Goal: Task Accomplishment & Management: Use online tool/utility

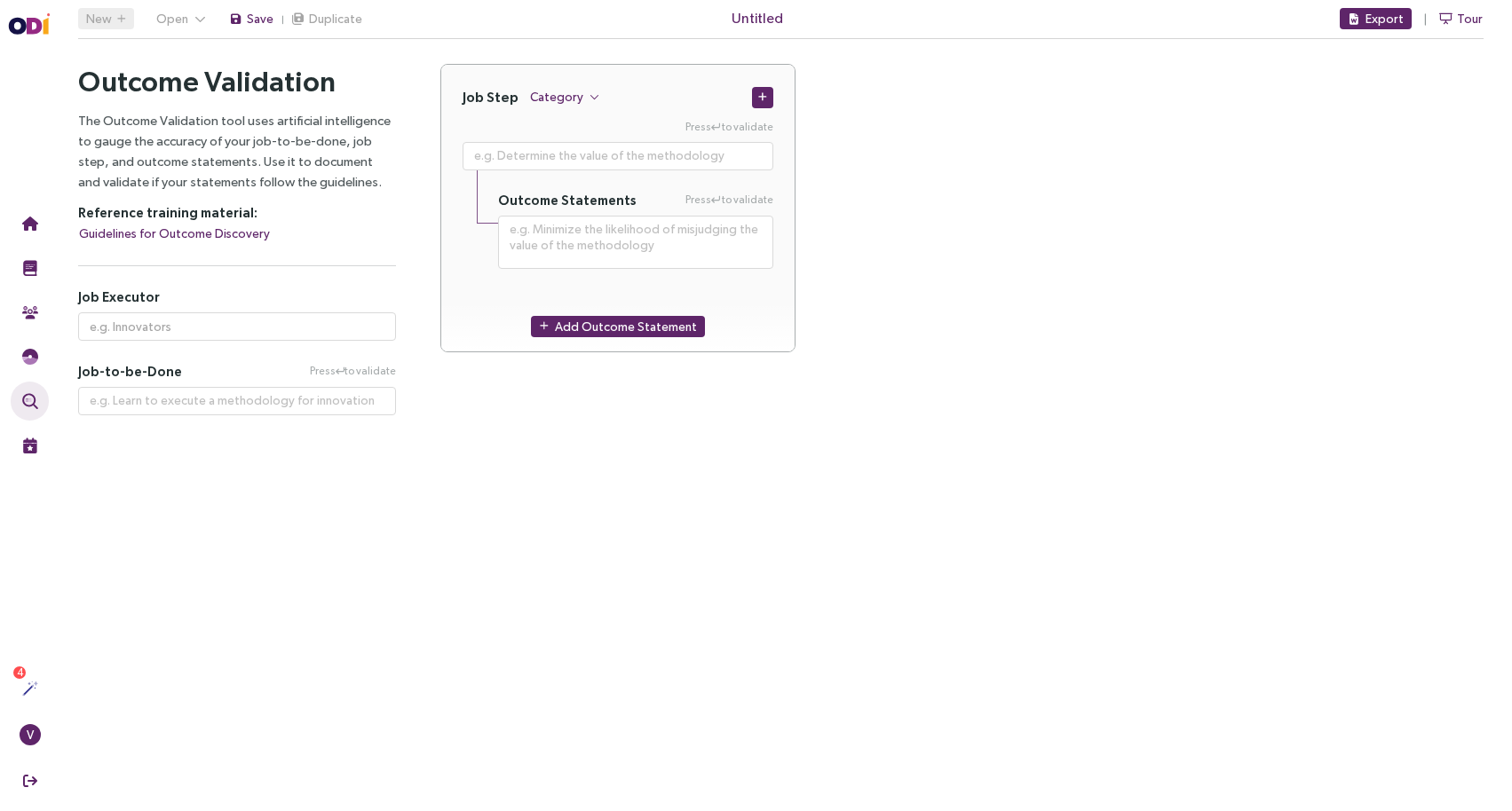
click at [314, 489] on main "New Open Save Duplicate Untitled Export Tour Outcome Validation Let's start wit…" at bounding box center [781, 405] width 1462 height 811
click at [795, 512] on main "New Open Save Duplicate Untitled Export Tour Outcome Validation Let's start wit…" at bounding box center [781, 405] width 1462 height 811
click at [1000, 256] on div "Job Step Category Press to validate Outcome Statements Press to validate Add Ou…" at bounding box center [961, 219] width 1043 height 310
click at [997, 222] on div "Job Step Category Press to validate Outcome Statements Press to validate Add Ou…" at bounding box center [961, 219] width 1043 height 310
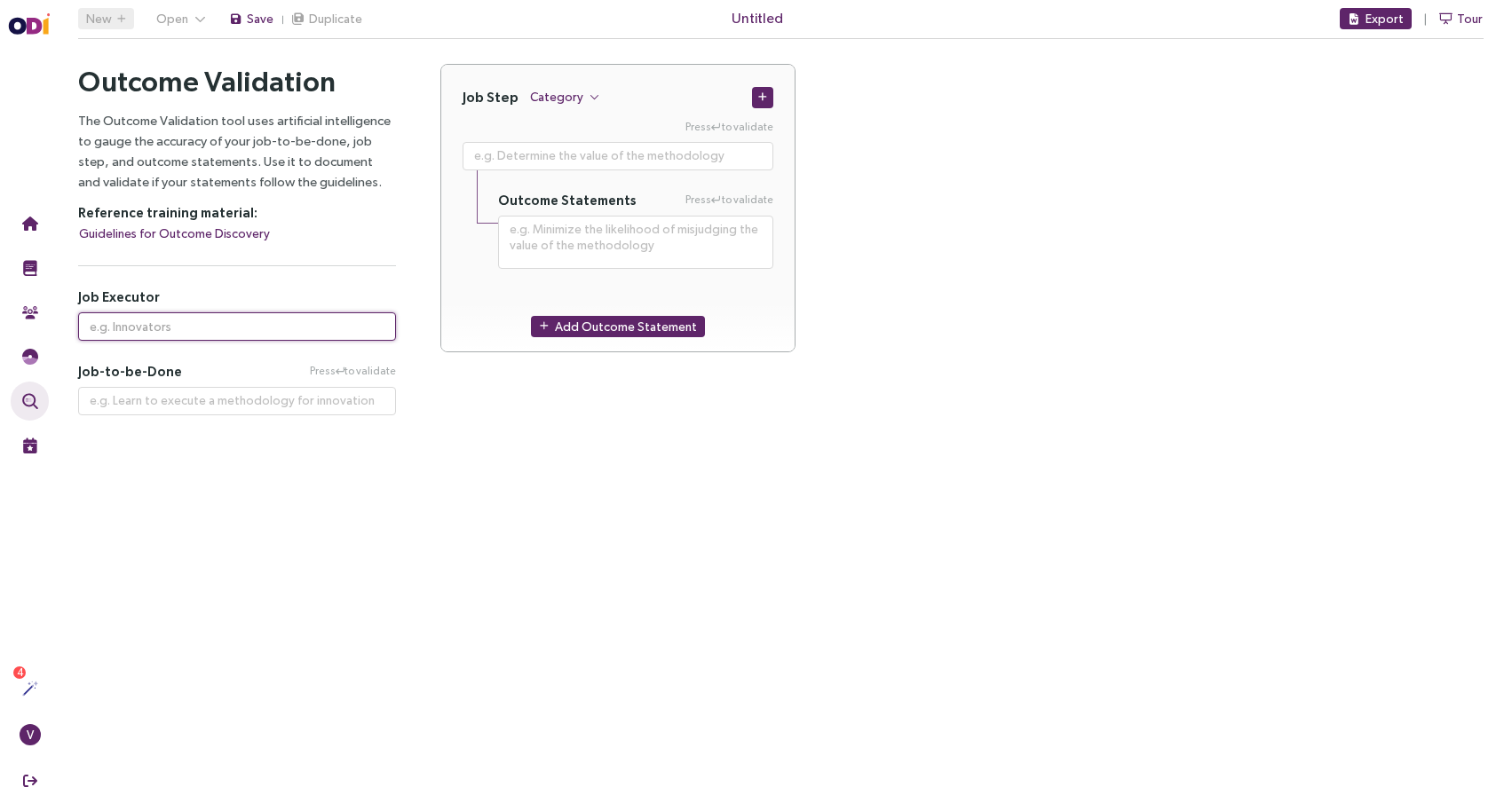
click at [244, 332] on input "text" at bounding box center [237, 326] width 318 height 28
type input "P"
type input "Medical Patient"
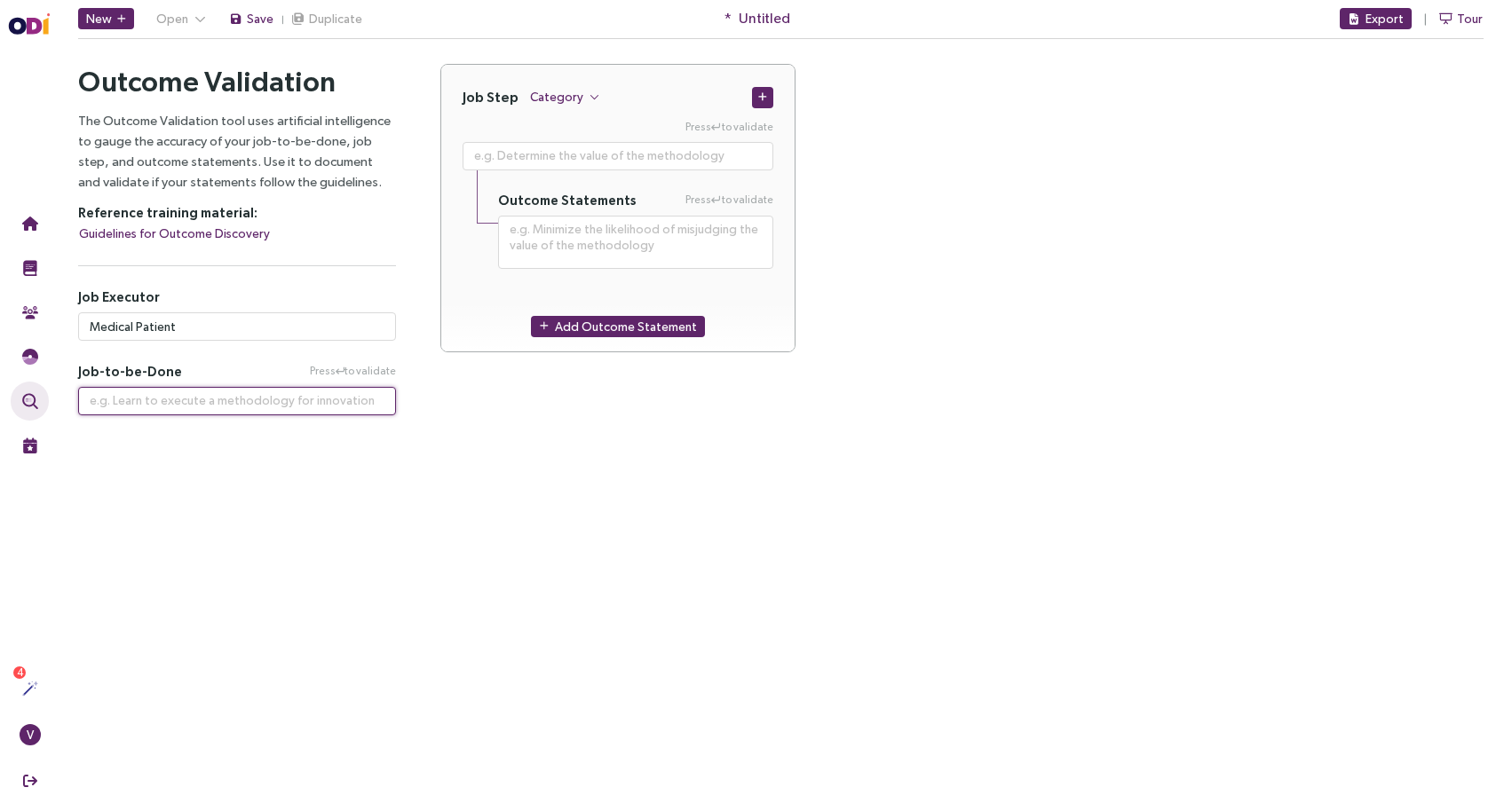
click at [346, 408] on textarea at bounding box center [237, 400] width 318 height 28
paste textarea "Ensure that I am stocked of my medications"
type textarea "**********"
type textarea "Ensure that I am stocked of my medications"
click at [416, 554] on main "New Open Save Duplicate * Untitled Export Tour Outcome Validation Let's start w…" at bounding box center [781, 405] width 1462 height 811
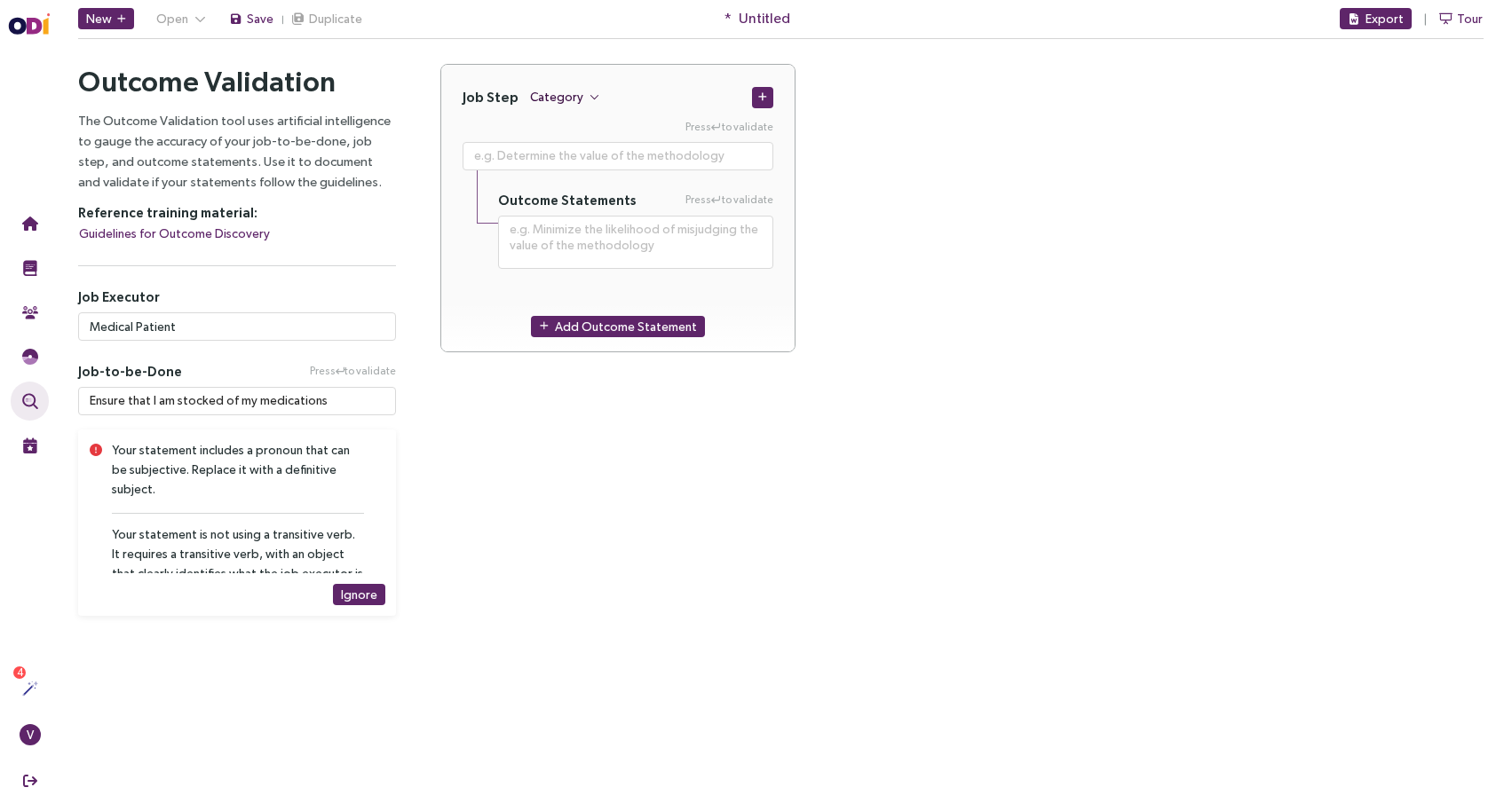
click at [590, 93] on icon "button" at bounding box center [594, 97] width 10 height 10
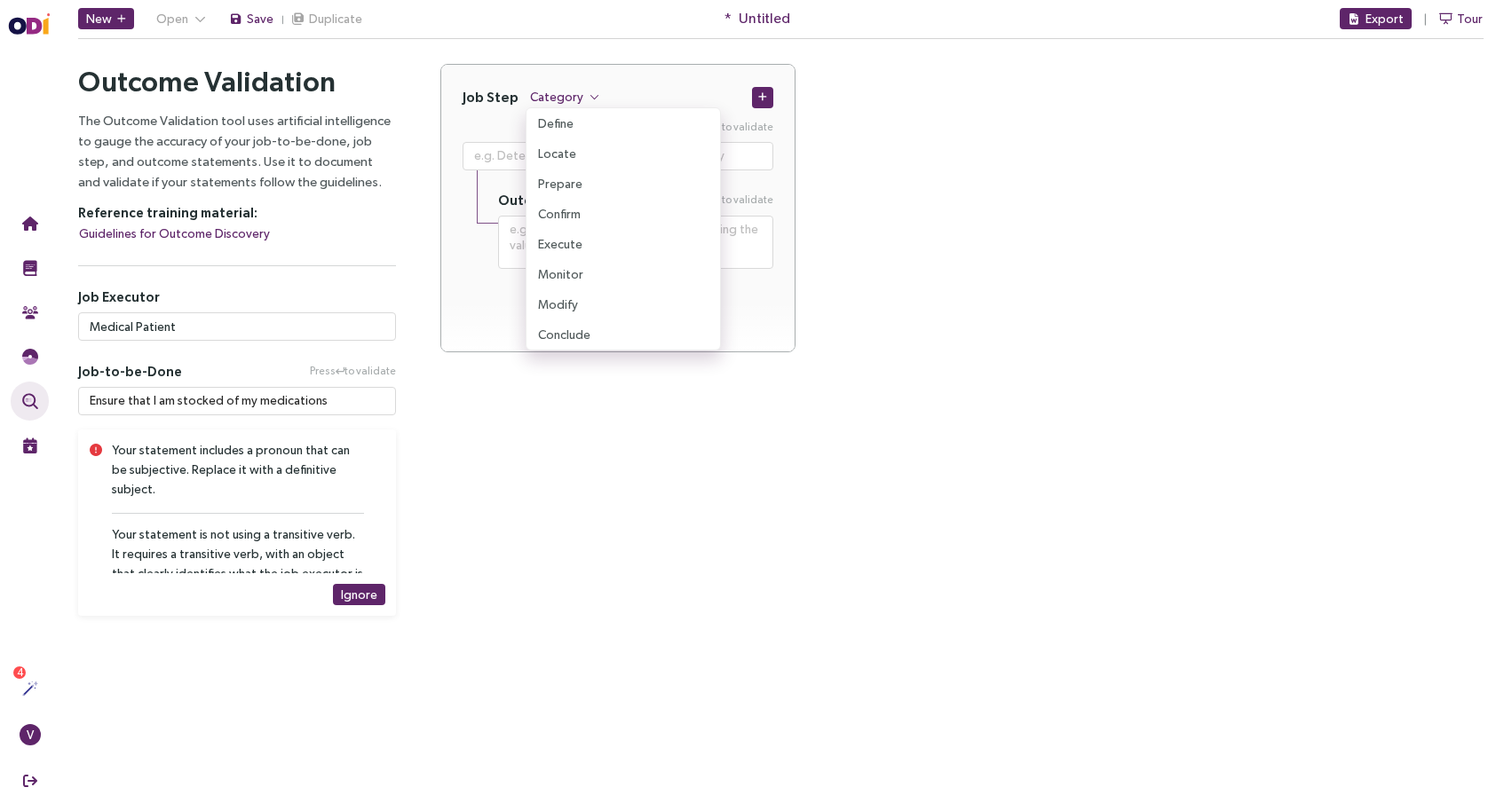
click at [570, 498] on div "Job Step Category Press to validate Outcome Statements Press to validate Add Ou…" at bounding box center [962, 340] width 1088 height 552
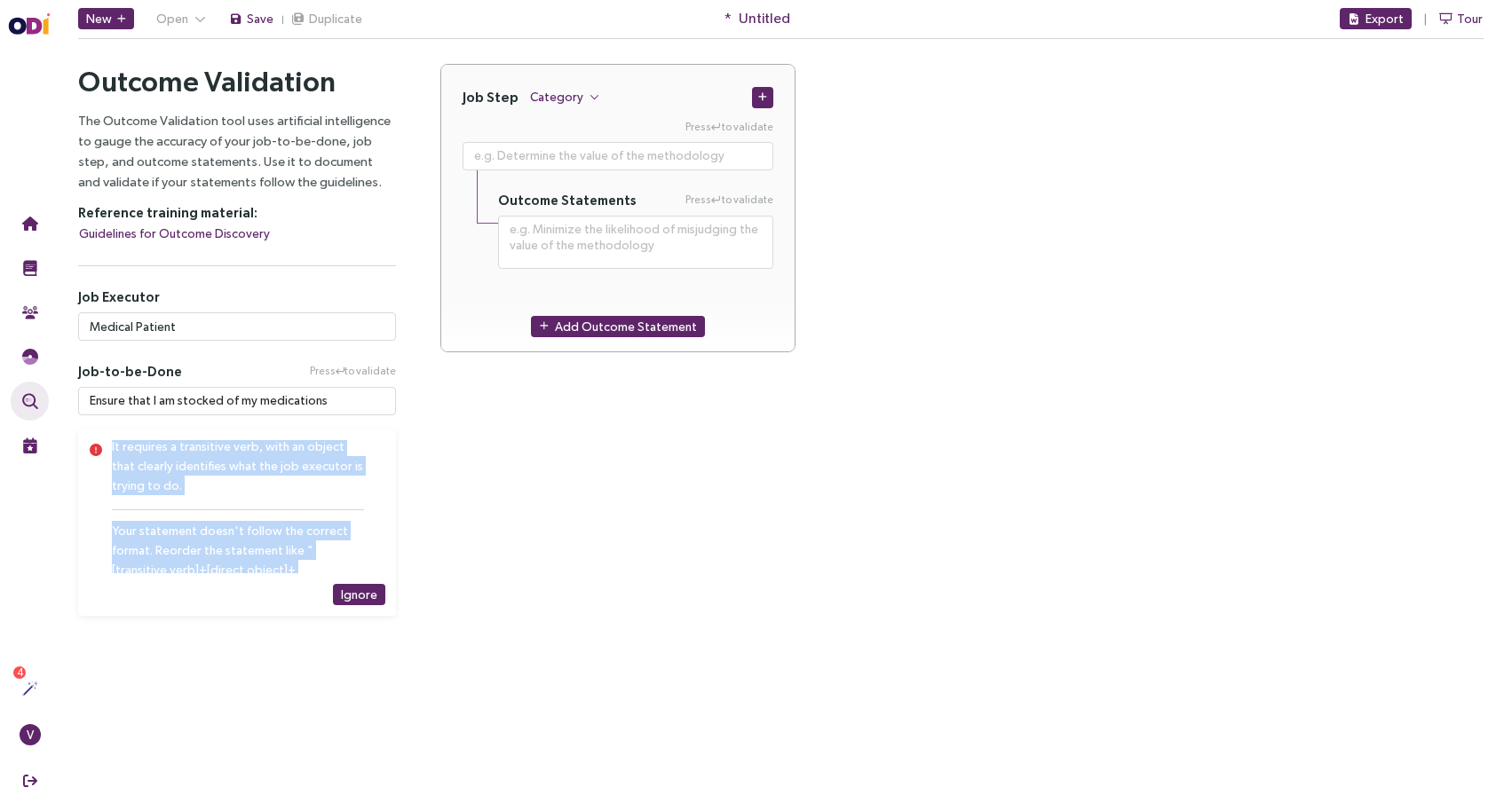
scroll to position [211, 0]
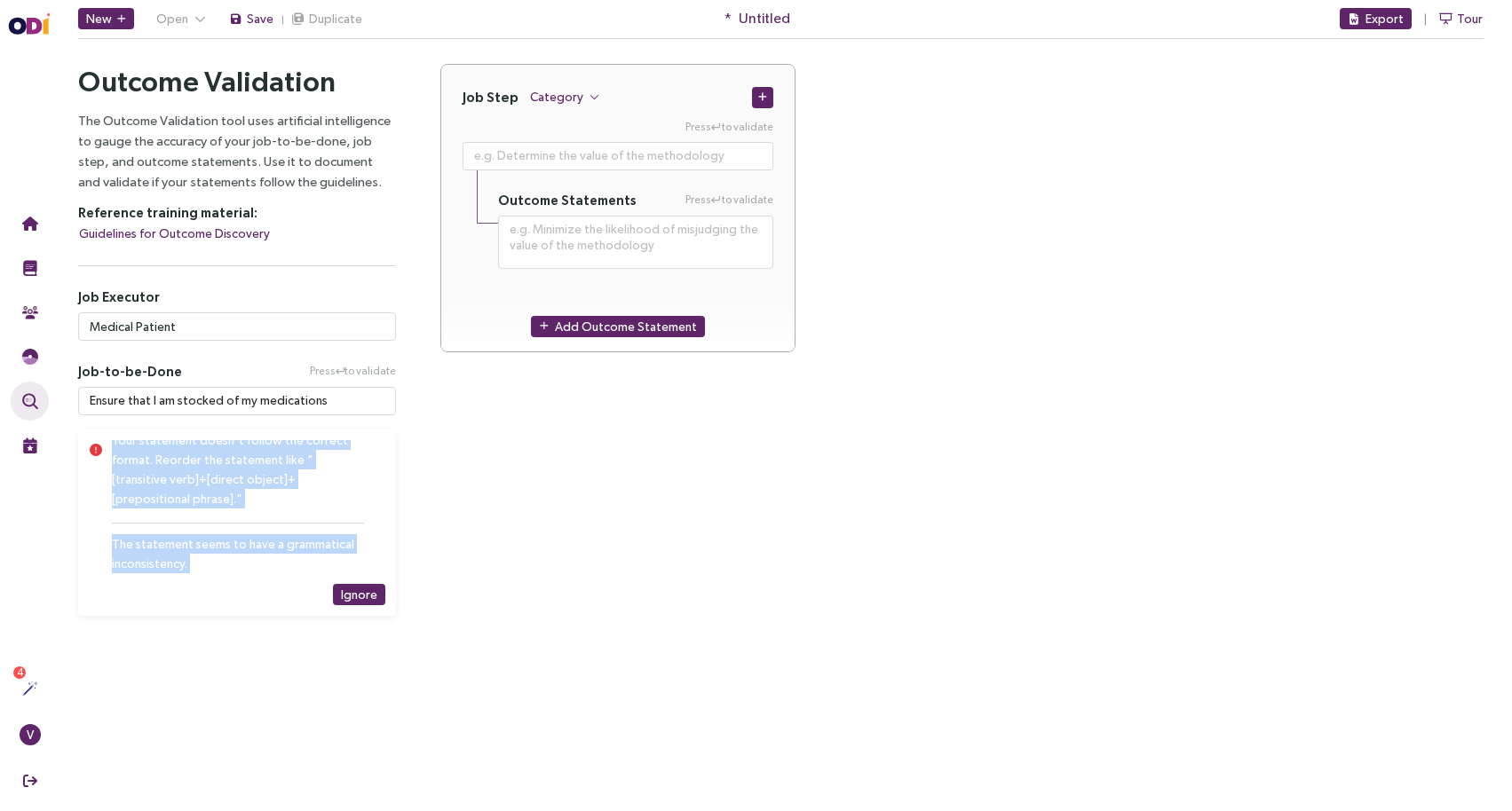
drag, startPoint x: 113, startPoint y: 448, endPoint x: 276, endPoint y: 596, distance: 220.2
click at [276, 596] on div "Your statement includes a pronoun that can be subjective. Replace it with a def…" at bounding box center [249, 523] width 274 height 165
copy div "Your statement includes a pronoun that can be subjective. Replace it with a def…"
click at [302, 489] on div "Your statement doesn't follow the correct format. Reorder the statement like "[…" at bounding box center [238, 469] width 252 height 78
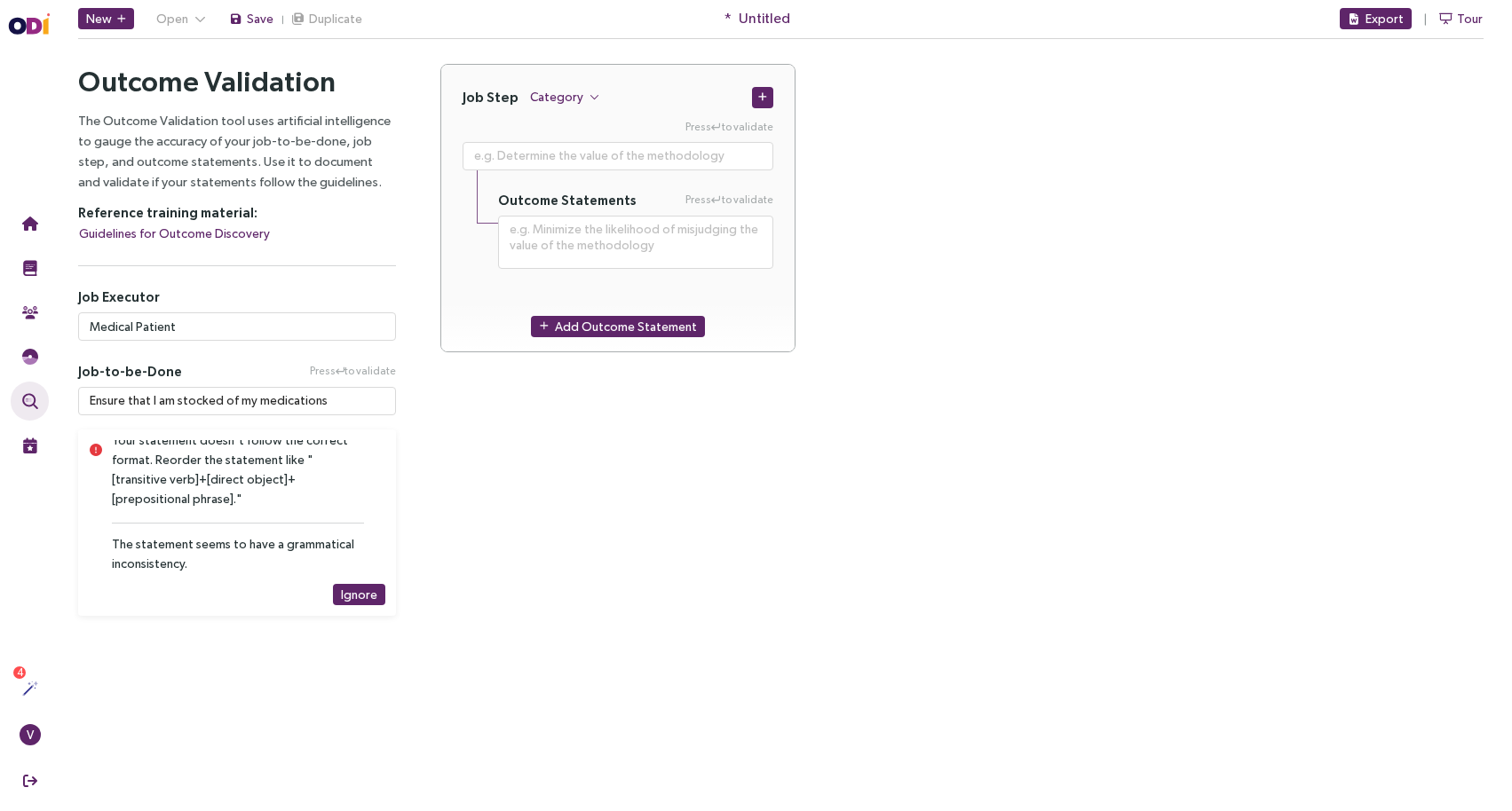
click at [499, 511] on div "Job Step Category Press to validate Outcome Statements Press to validate Add Ou…" at bounding box center [962, 340] width 1088 height 552
click at [371, 592] on span "Ignore" at bounding box center [359, 594] width 37 height 19
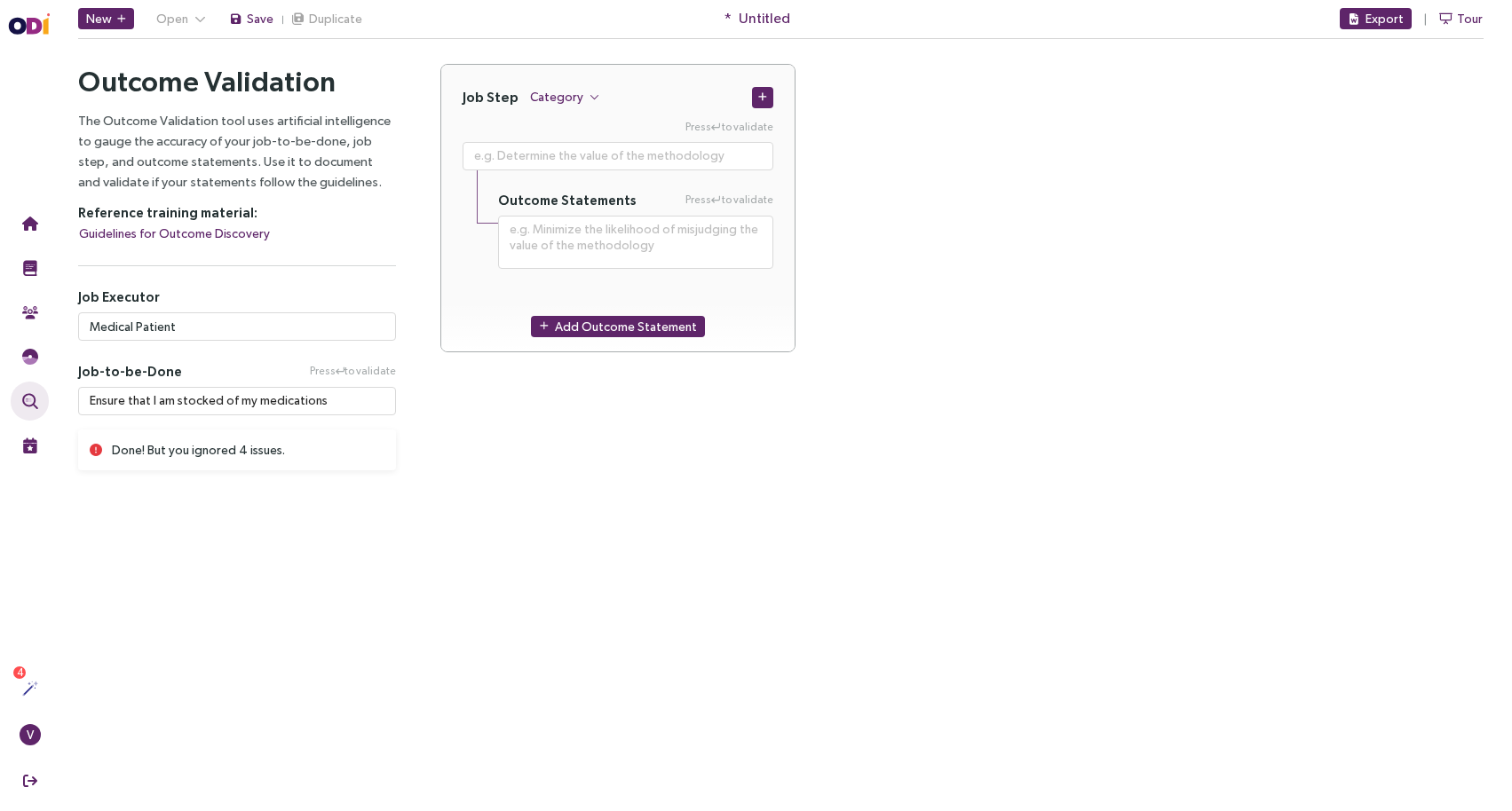
click at [222, 456] on div "Done! But you ignored 4 issues." at bounding box center [238, 449] width 252 height 19
click at [84, 443] on div "Done! But you ignored 4 issues." at bounding box center [237, 450] width 318 height 40
click at [91, 445] on icon at bounding box center [96, 450] width 13 height 13
click at [232, 456] on div "Done! But you ignored 4 issues." at bounding box center [238, 449] width 252 height 19
click at [172, 427] on div "Done! But you ignored 4 issues." at bounding box center [237, 443] width 318 height 55
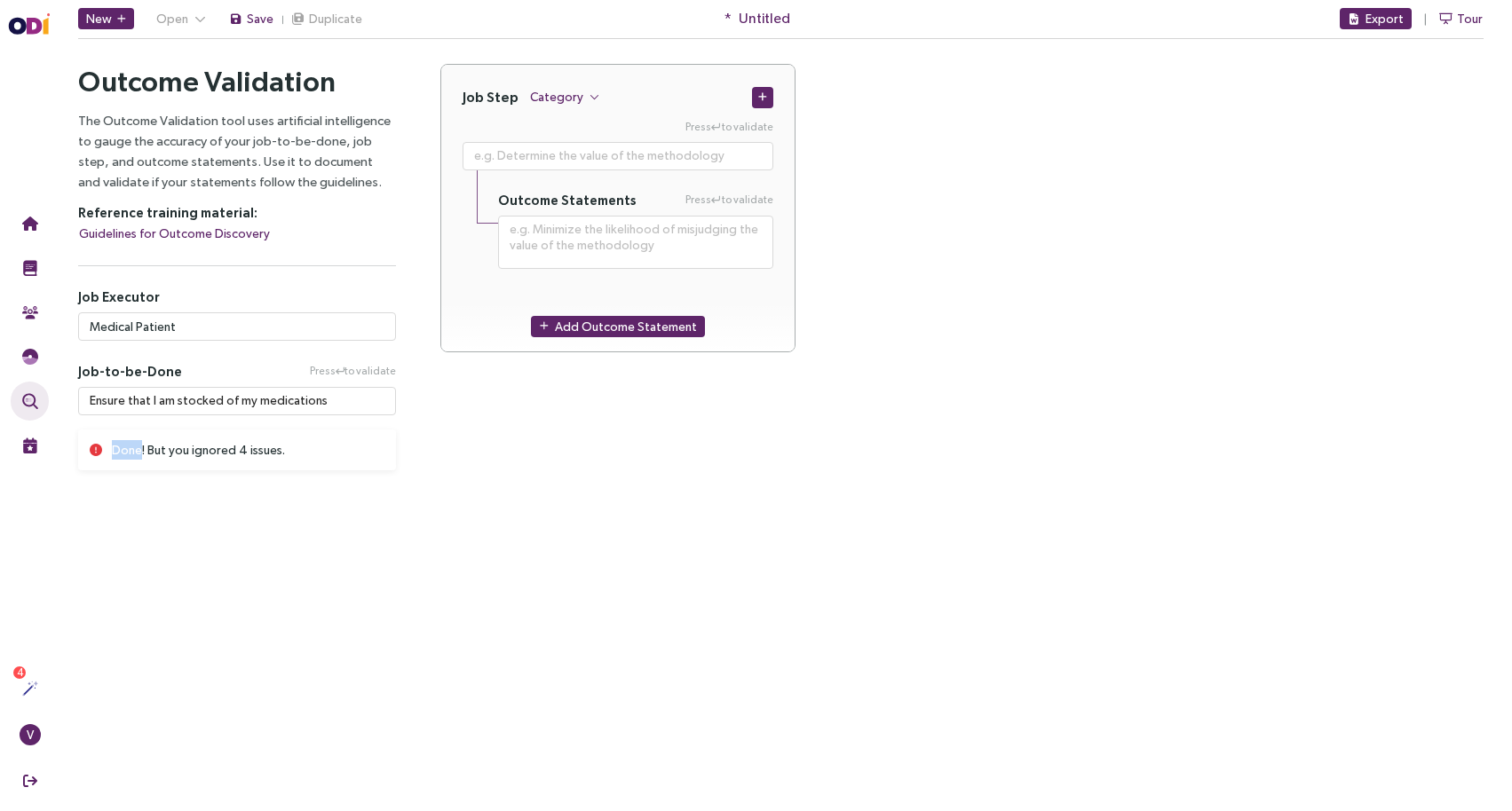
click at [172, 427] on div "Done! But you ignored 4 issues." at bounding box center [237, 443] width 318 height 55
click at [582, 432] on div "Job Step Category Press to validate Outcome Statements Press to validate Add Ou…" at bounding box center [962, 267] width 1088 height 407
click at [446, 550] on main "New Open Save Duplicate * Untitled Export Tour Outcome Validation Let's start w…" at bounding box center [781, 405] width 1462 height 811
click at [308, 402] on textarea "Ensure that I am stocked of my medications" at bounding box center [237, 400] width 318 height 28
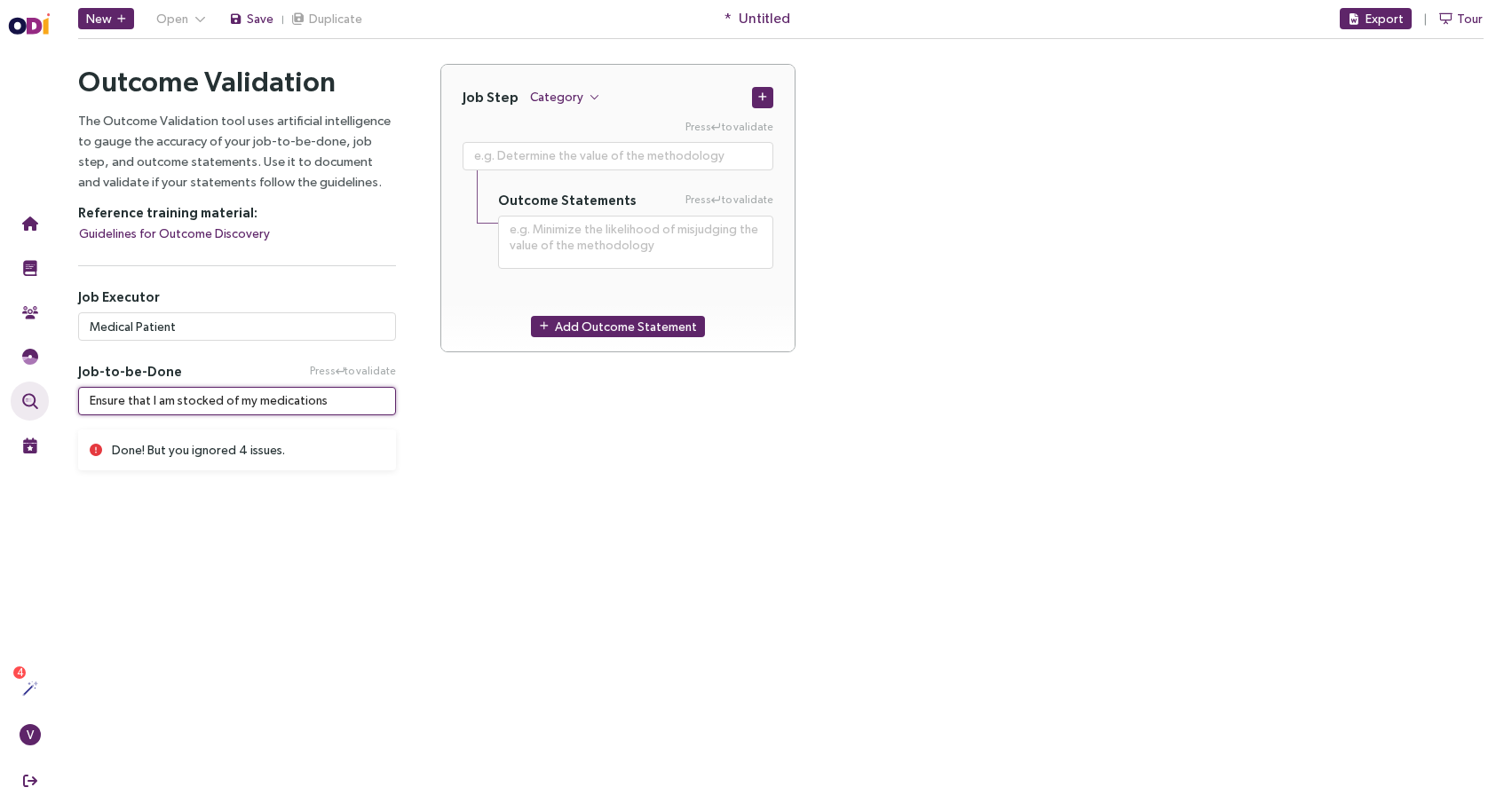
click at [308, 402] on textarea "Ensure that I am stocked of my medications" at bounding box center [237, 400] width 318 height 28
paste textarea "Message my healthcare provider between appointments."
type textarea "**********"
type textarea "Message my healthcare provider between appointments."
click at [435, 501] on main "New Open Save Duplicate * Untitled Export Tour Outcome Validation Let's start w…" at bounding box center [781, 405] width 1462 height 811
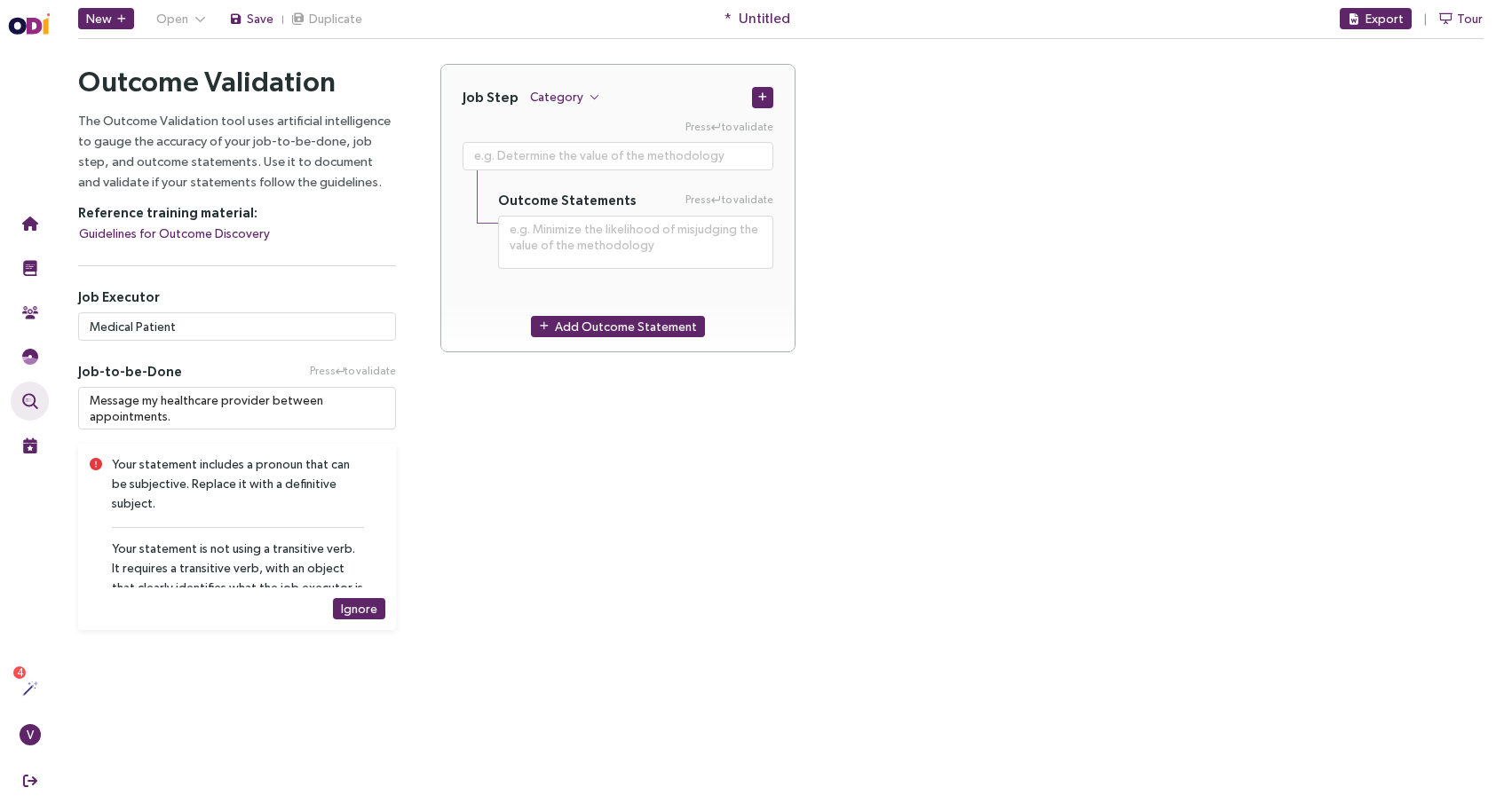
click at [113, 463] on div "Your statement includes a pronoun that can be subjective. Replace it with a def…" at bounding box center [238, 484] width 252 height 59
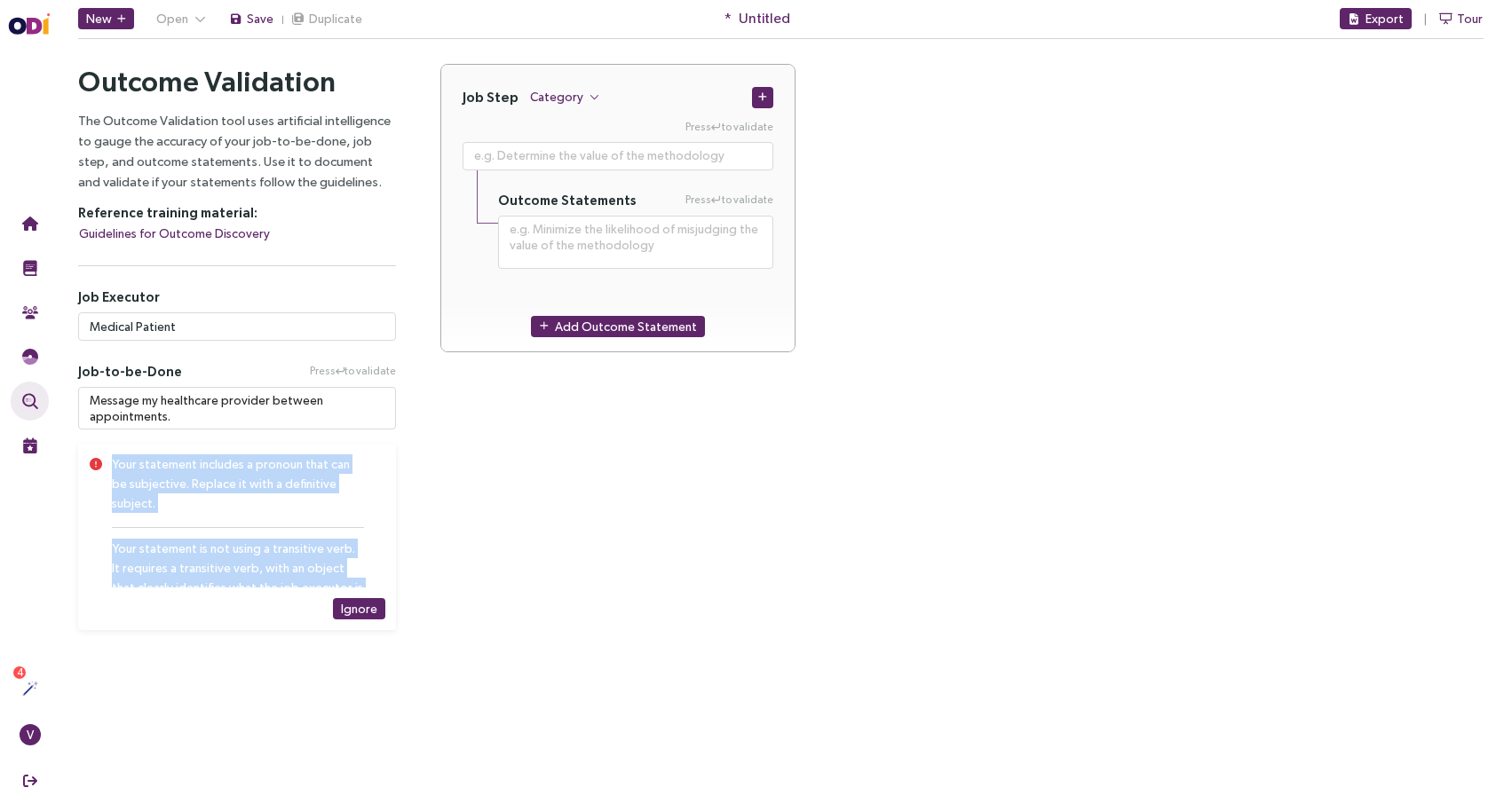
scroll to position [146, 0]
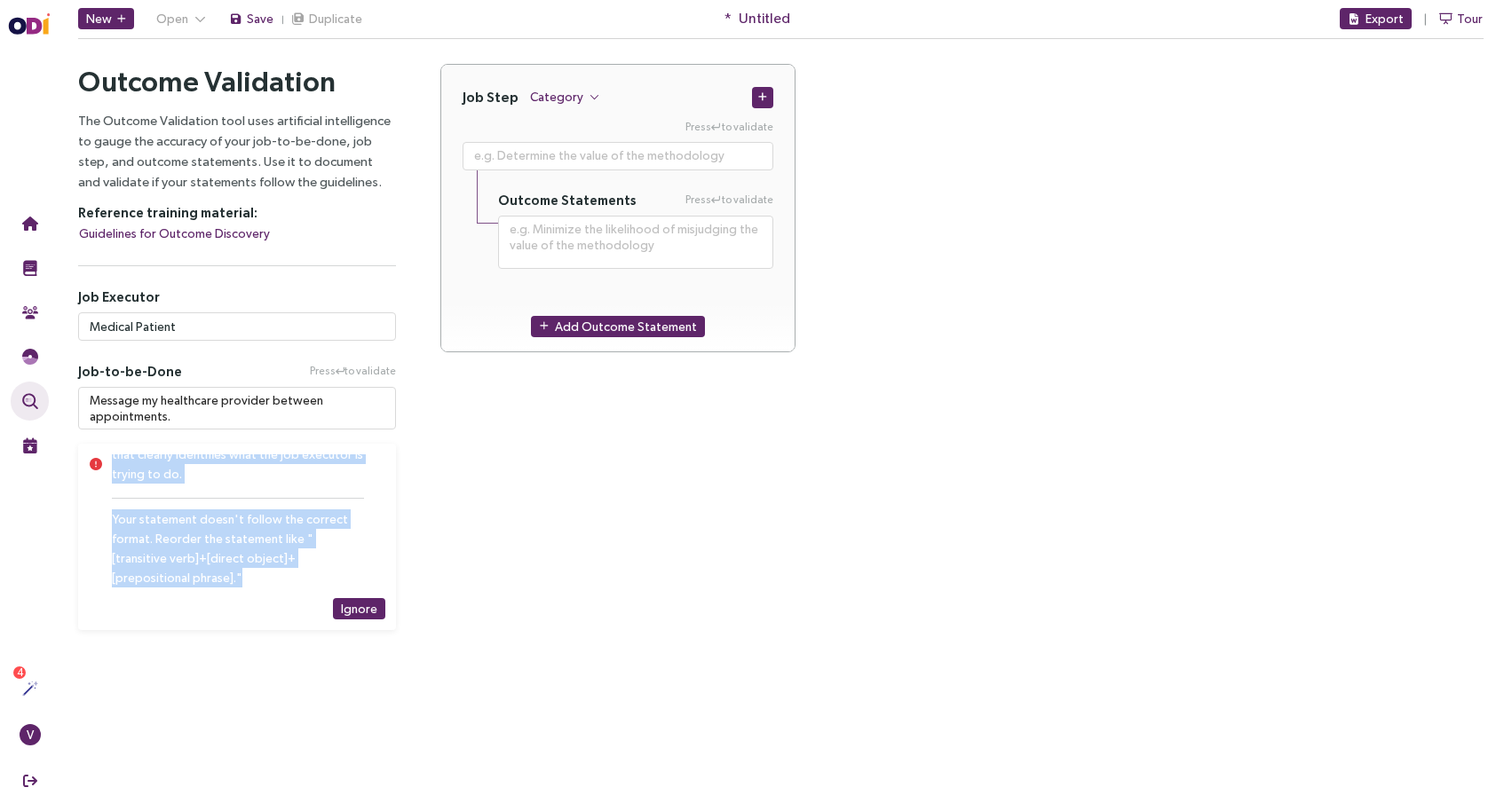
drag, startPoint x: 114, startPoint y: 466, endPoint x: 273, endPoint y: 631, distance: 229.1
click at [273, 631] on div "Outcome Validation The Outcome Validation tool uses artificial intelligence to …" at bounding box center [781, 346] width 1462 height 609
copy div "Your statement includes a pronoun that can be subjective. Replace it with a def…"
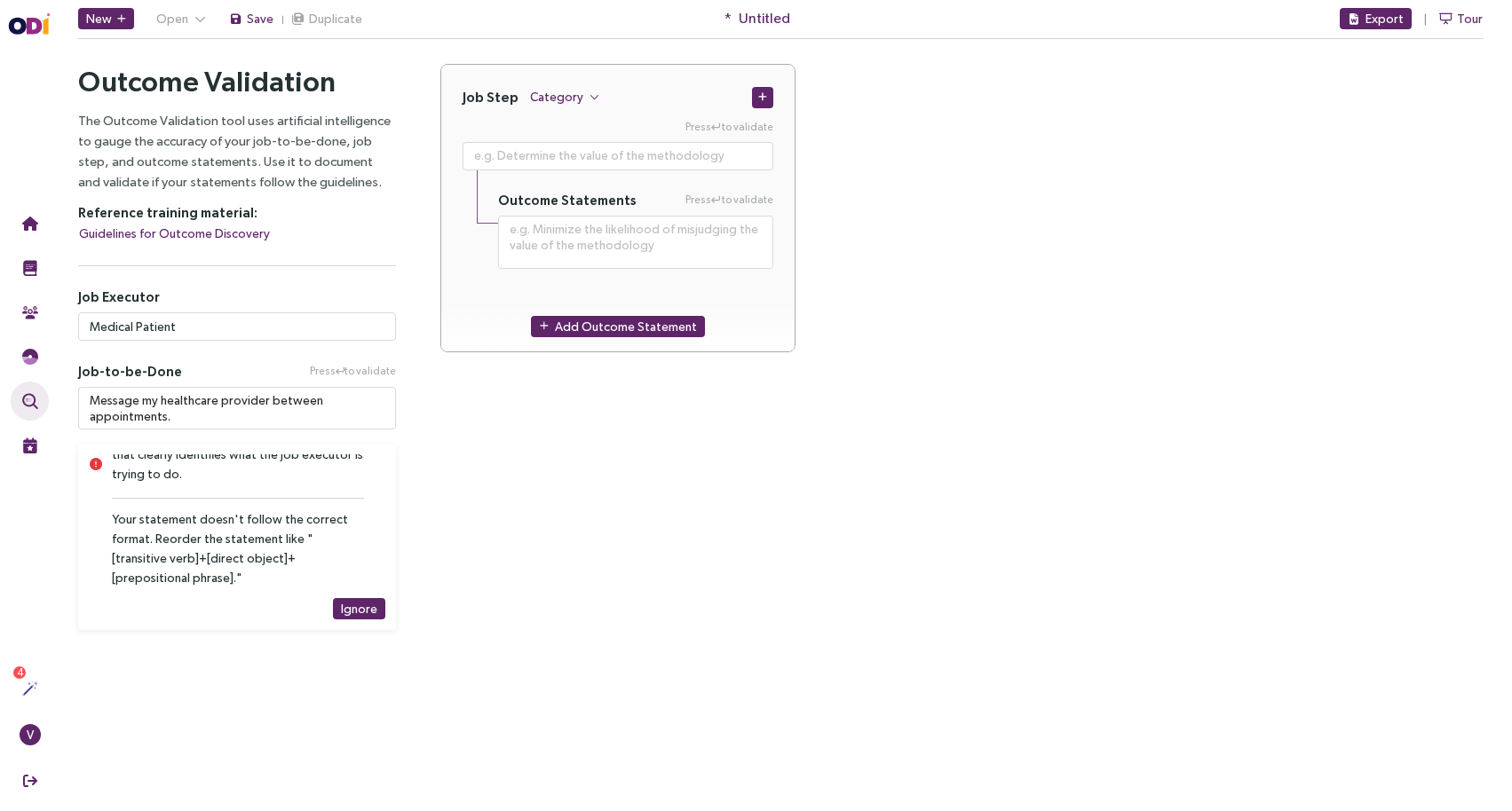
click at [538, 533] on div "Job Step Category Press to validate Outcome Statements Press to validate Add Ou…" at bounding box center [962, 347] width 1088 height 567
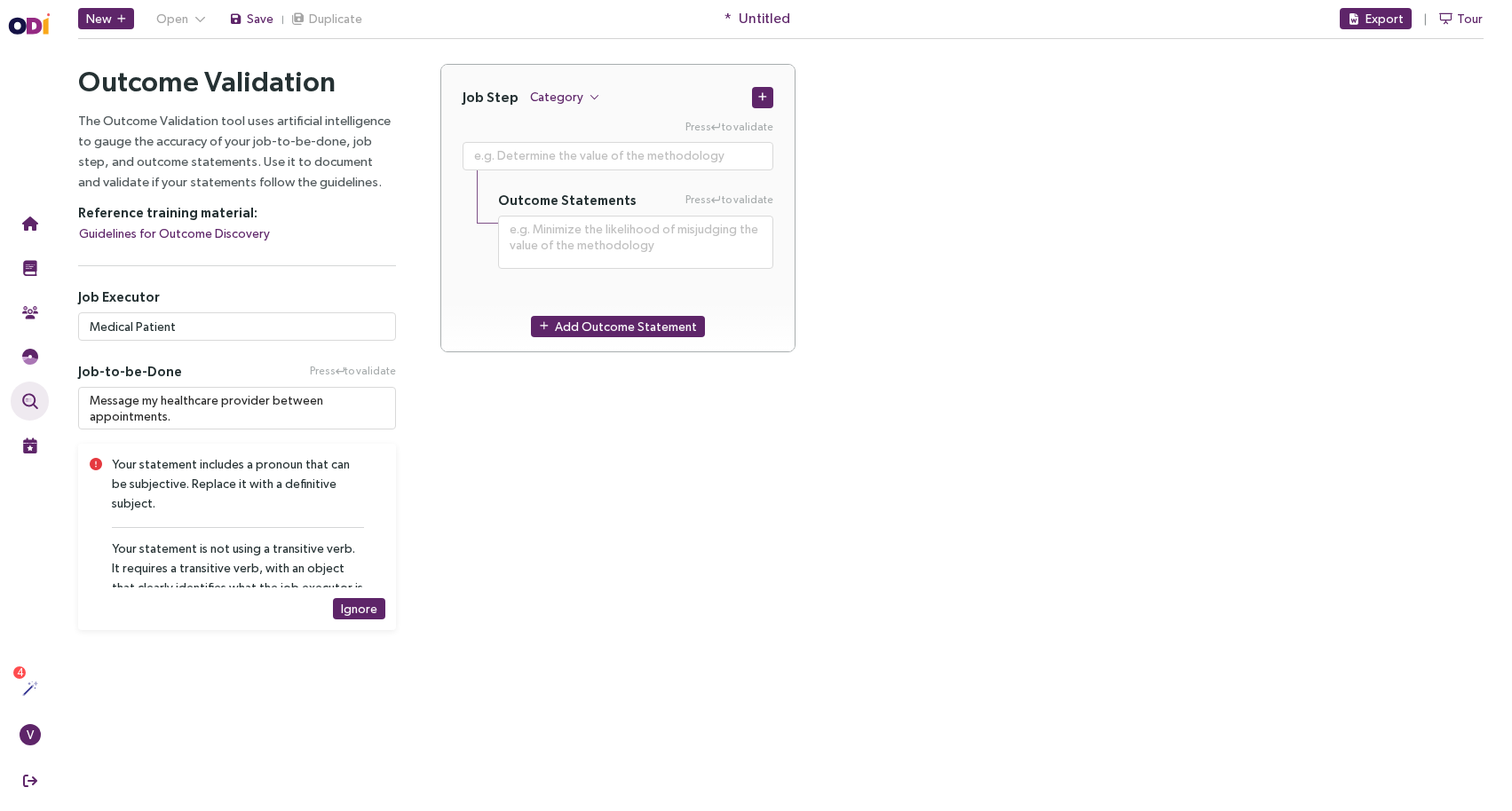
click at [589, 529] on div "Job Step Category Press to validate Outcome Statements Press to validate Add Ou…" at bounding box center [962, 347] width 1088 height 567
click at [547, 496] on div "Job Step Category Press to validate Outcome Statements Press to validate Add Ou…" at bounding box center [962, 347] width 1088 height 567
click at [567, 100] on span "Category" at bounding box center [557, 96] width 53 height 19
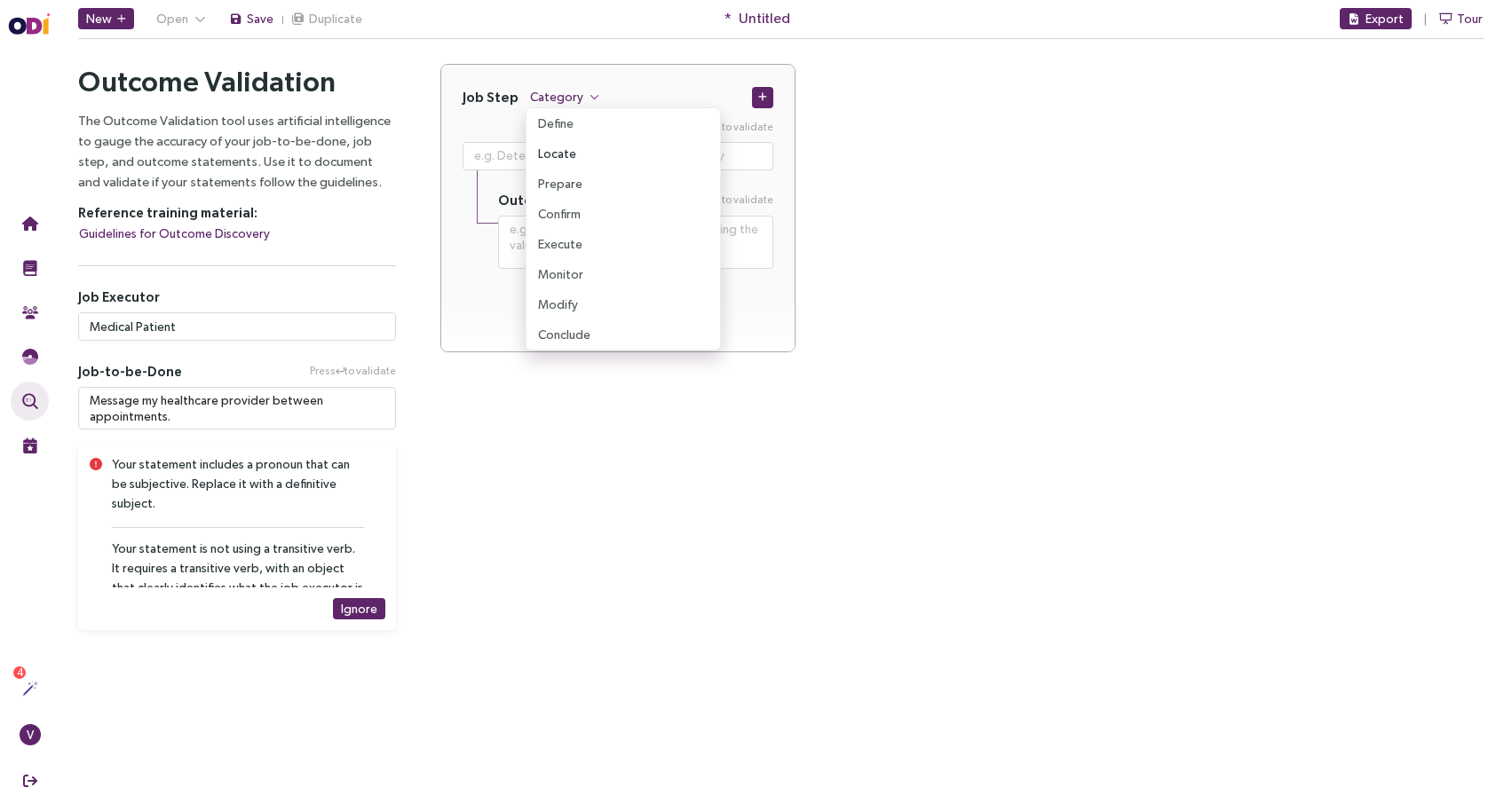
click at [570, 149] on span "Locate" at bounding box center [558, 153] width 39 height 19
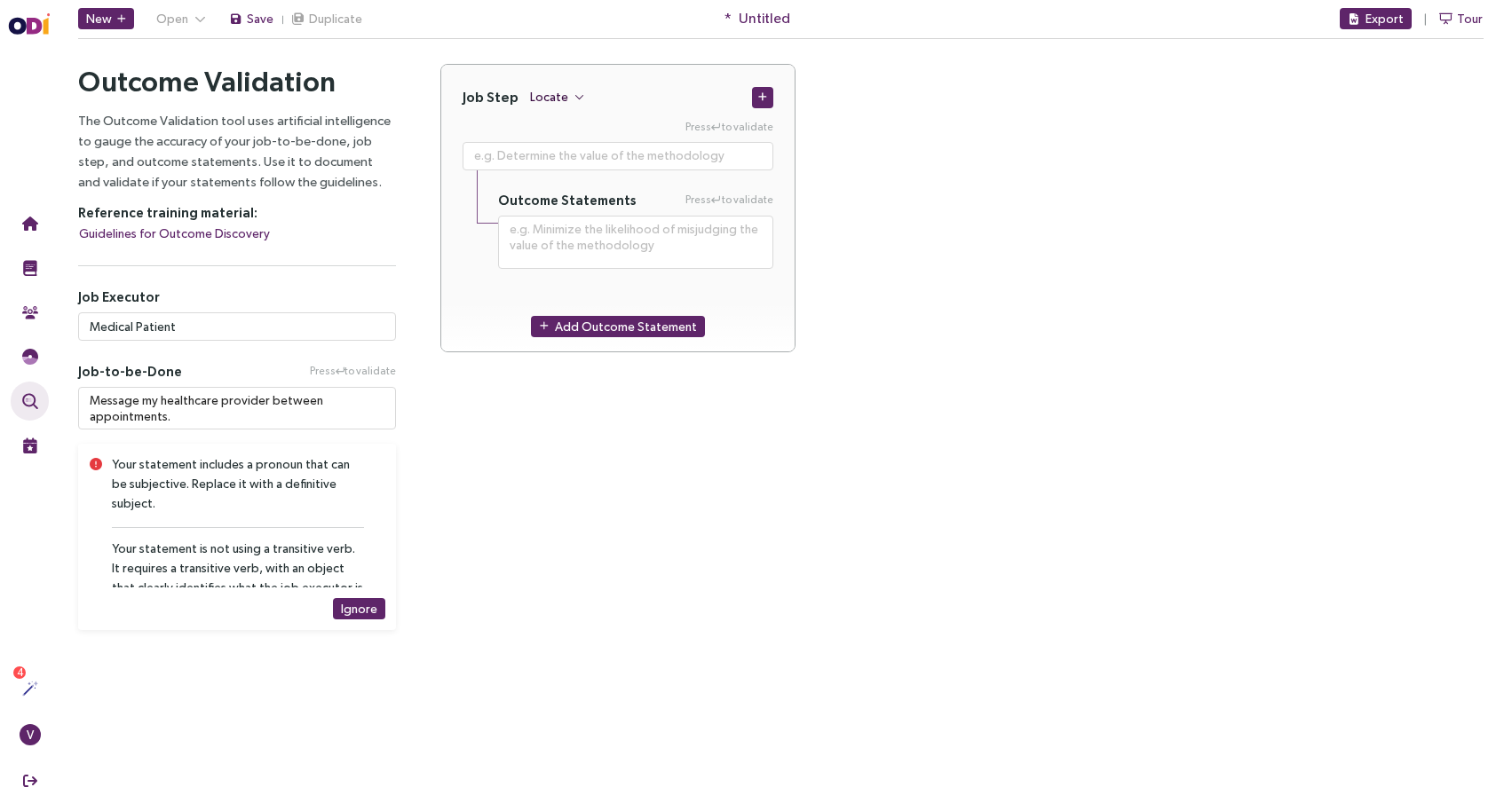
click at [550, 102] on span "Locate" at bounding box center [549, 96] width 39 height 19
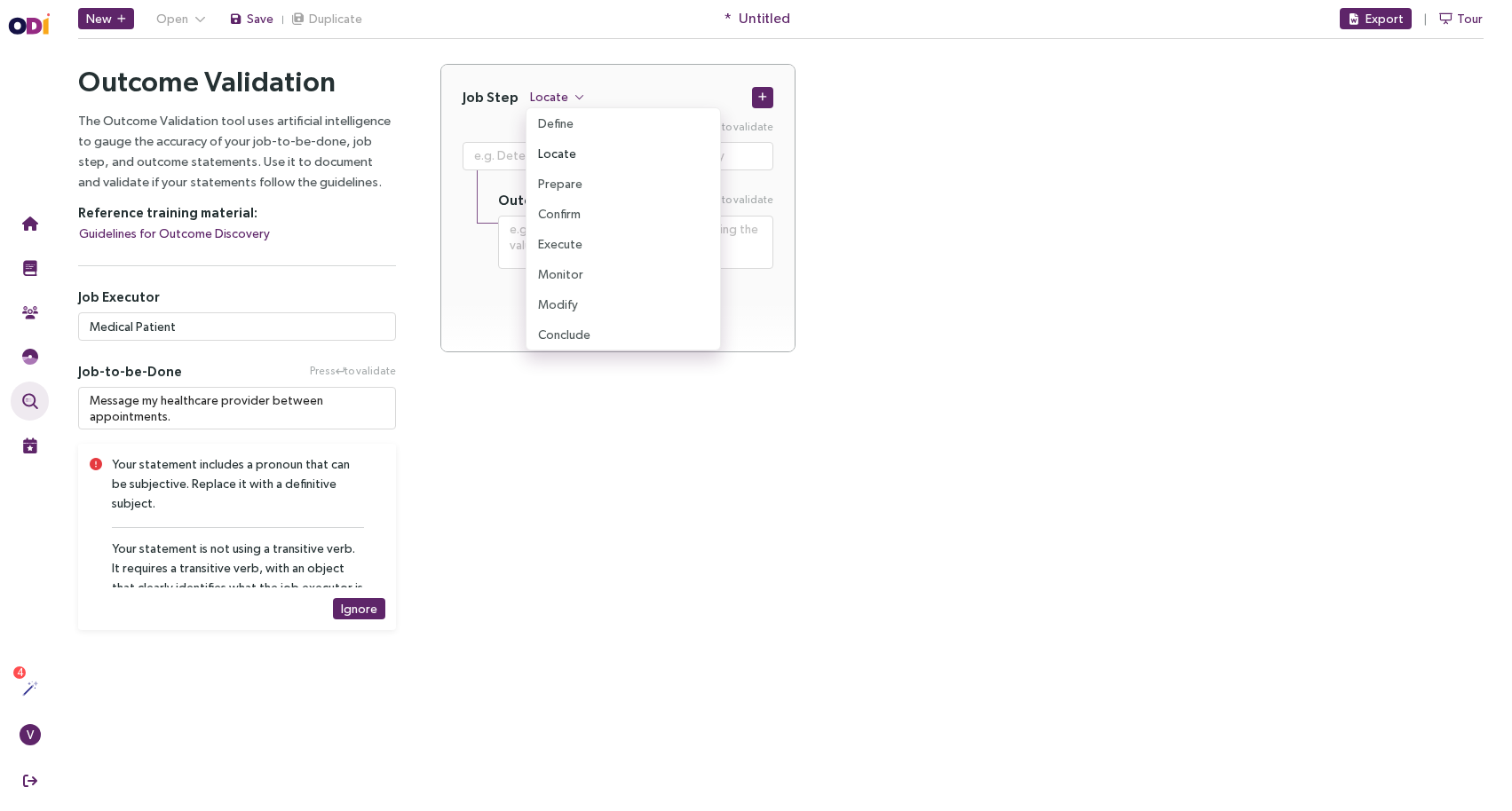
click at [583, 159] on button "Locate" at bounding box center [623, 153] width 194 height 30
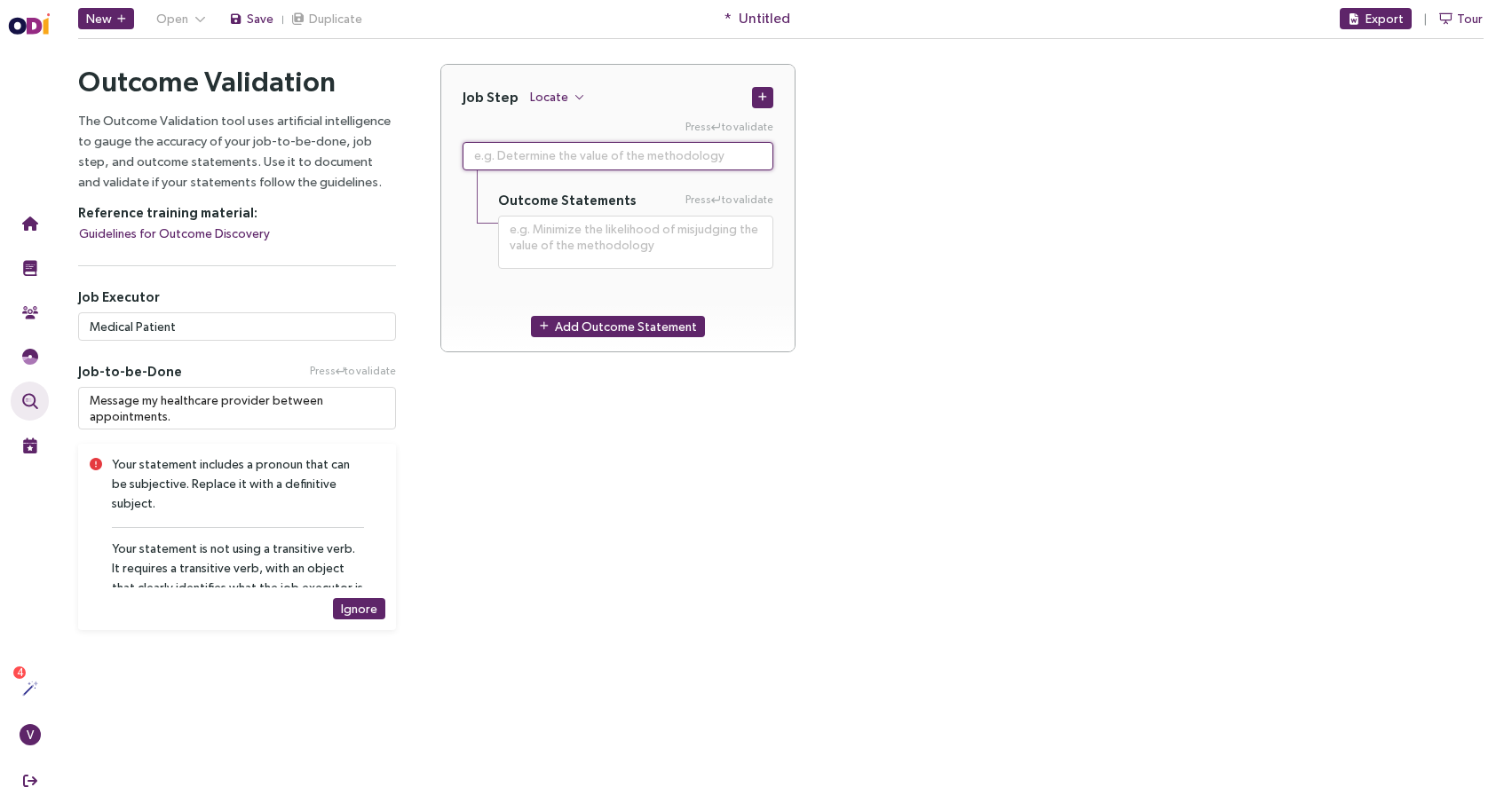
click at [594, 155] on textarea at bounding box center [617, 156] width 310 height 28
paste textarea "Find the place where you can message your provider(s)"
type textarea "**********"
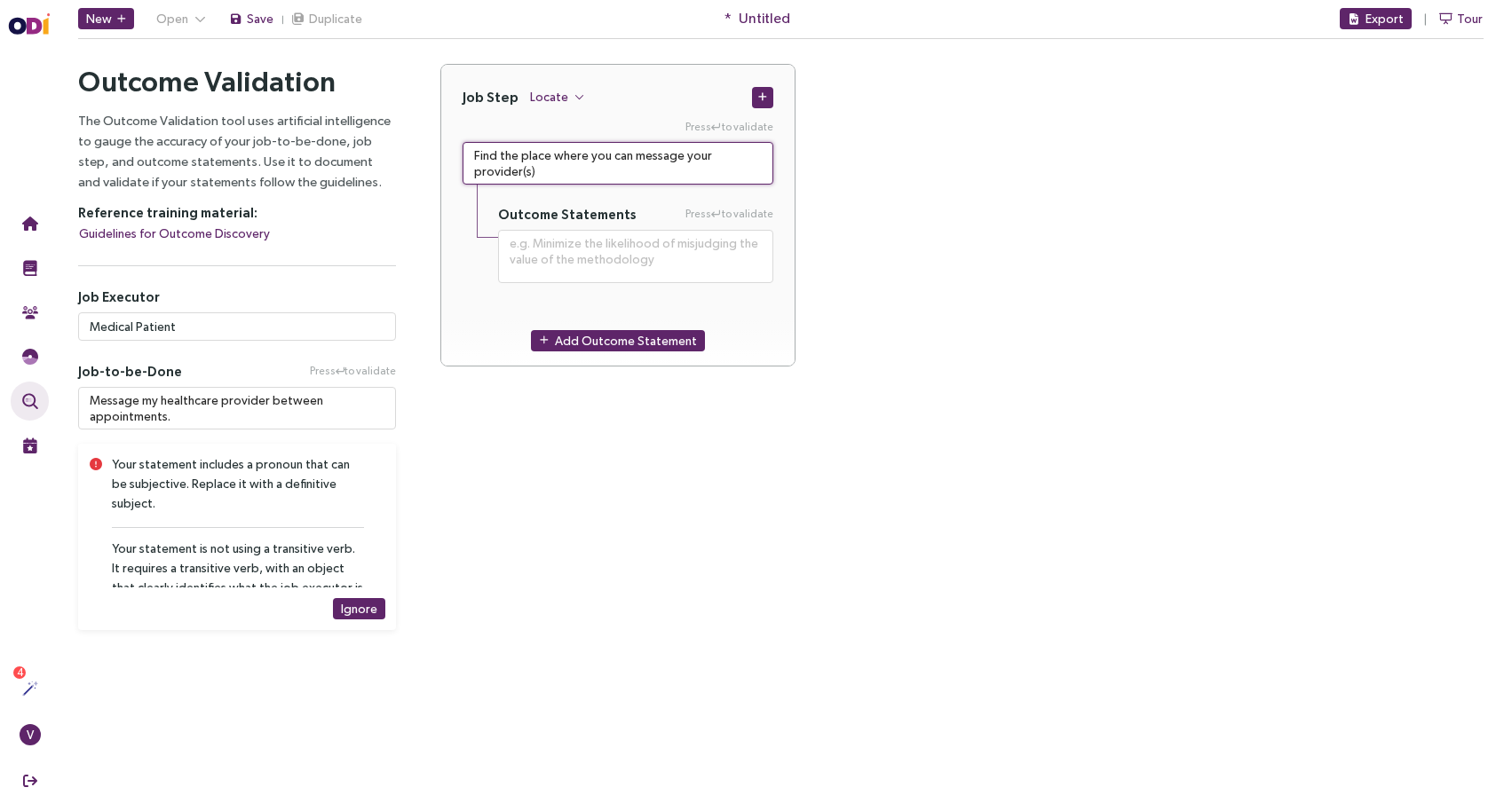
type textarea "Find the place where you can message your provider(s)"
click at [898, 373] on div "Job Step Locate Press to validate Find the place where you can message your pro…" at bounding box center [961, 226] width 1043 height 324
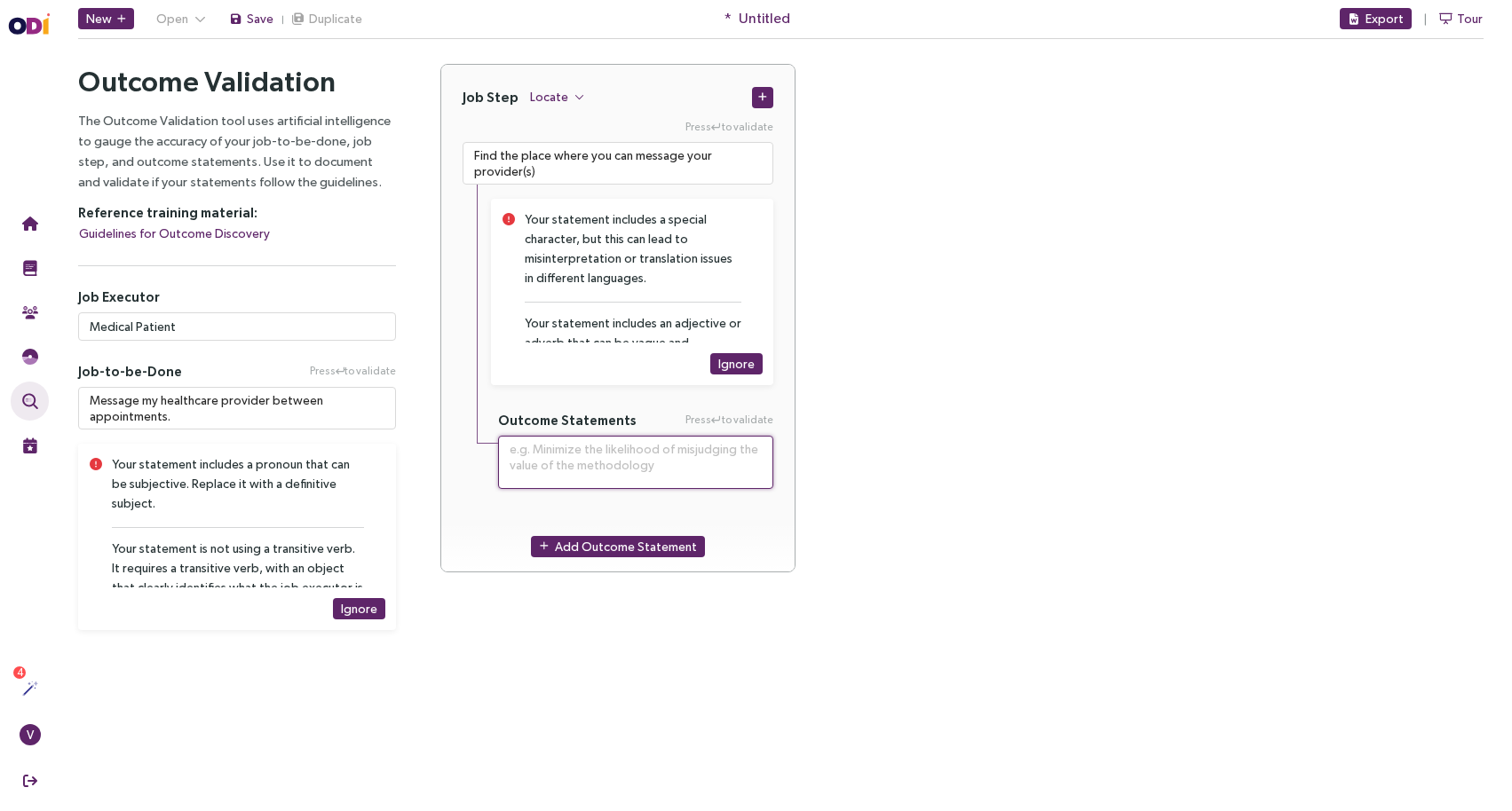
click at [573, 453] on textarea at bounding box center [636, 462] width 276 height 53
paste textarea "Minimize the effort it takes to connect with my doctor."
type textarea "**********"
type textarea "Minimize the effort it takes to connect with my doctor."
click at [861, 514] on div "Job Step Locate Press to validate Find the place where you can message your pro…" at bounding box center [961, 329] width 1043 height 530
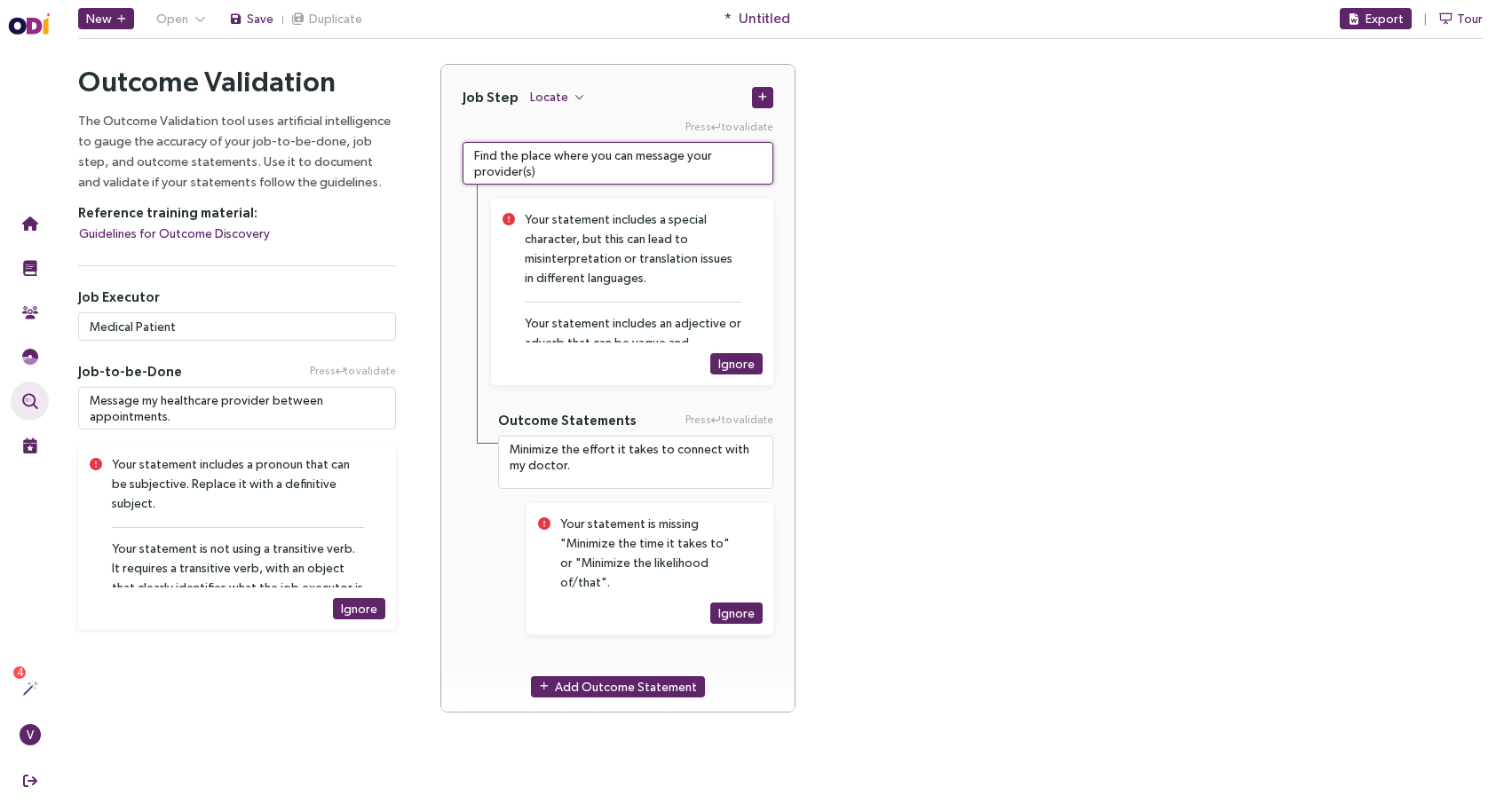
drag, startPoint x: 544, startPoint y: 172, endPoint x: 453, endPoint y: 150, distance: 93.6
click at [453, 150] on div "Press to validate Find the place where you can message your provider(s) Your st…" at bounding box center [617, 389] width 354 height 543
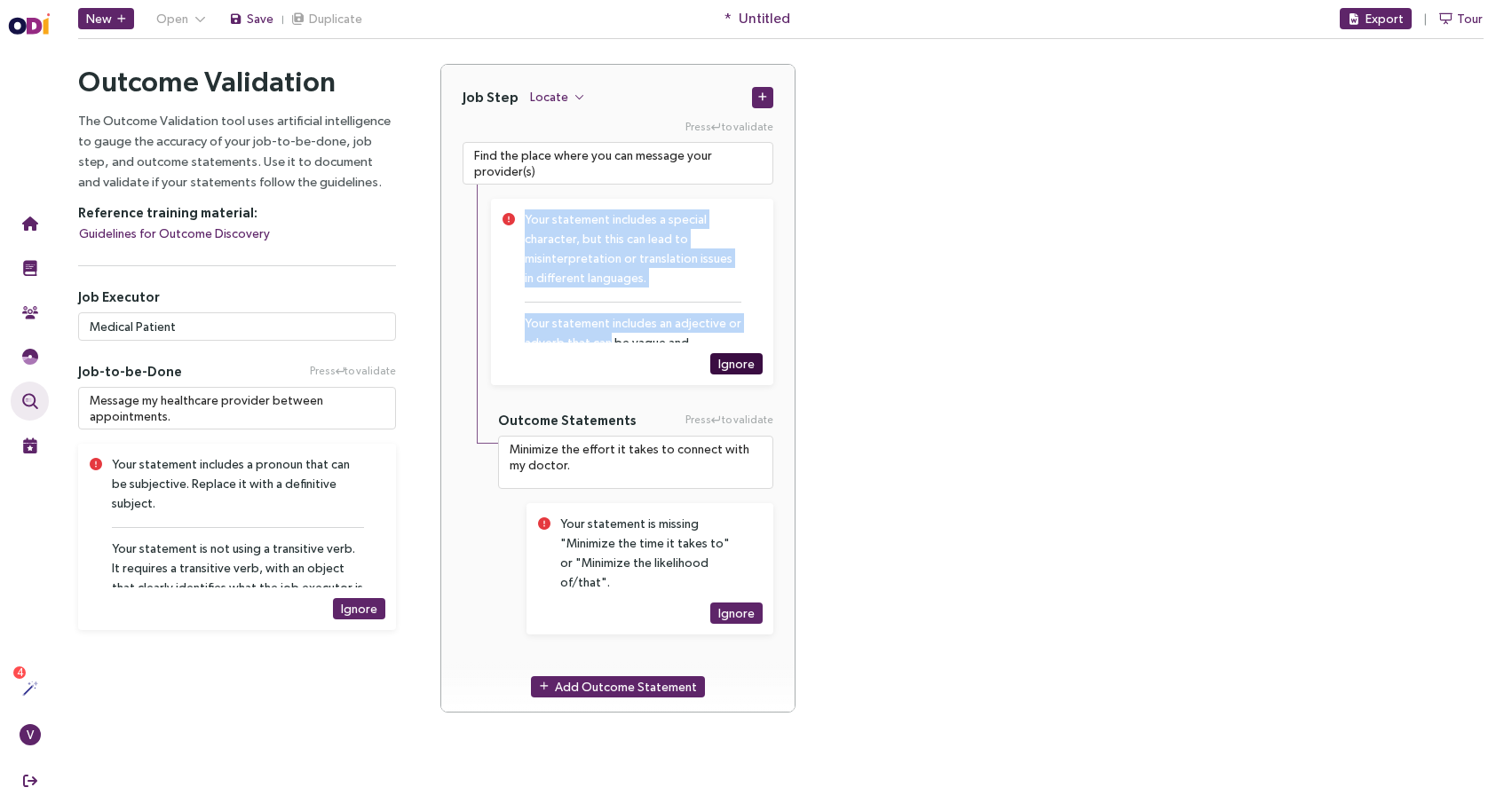
scroll to position [166, 0]
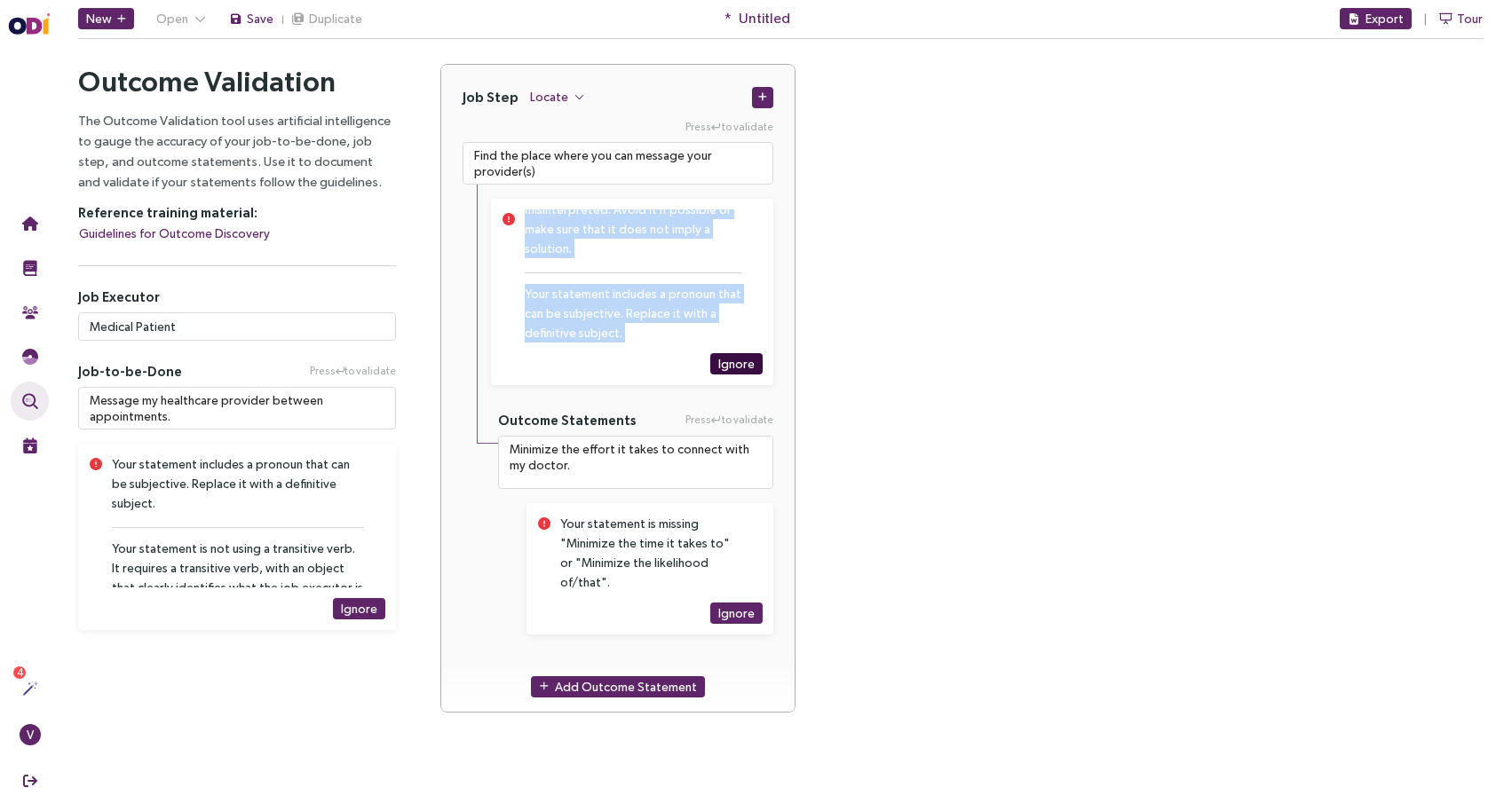
drag, startPoint x: 527, startPoint y: 220, endPoint x: 707, endPoint y: 368, distance: 233.0
click at [707, 368] on div "Your statement includes a special character, but this can lead to misinterpreta…" at bounding box center [643, 292] width 238 height 165
copy div "Your statement includes a special character, but this can lead to misinterpreta…"
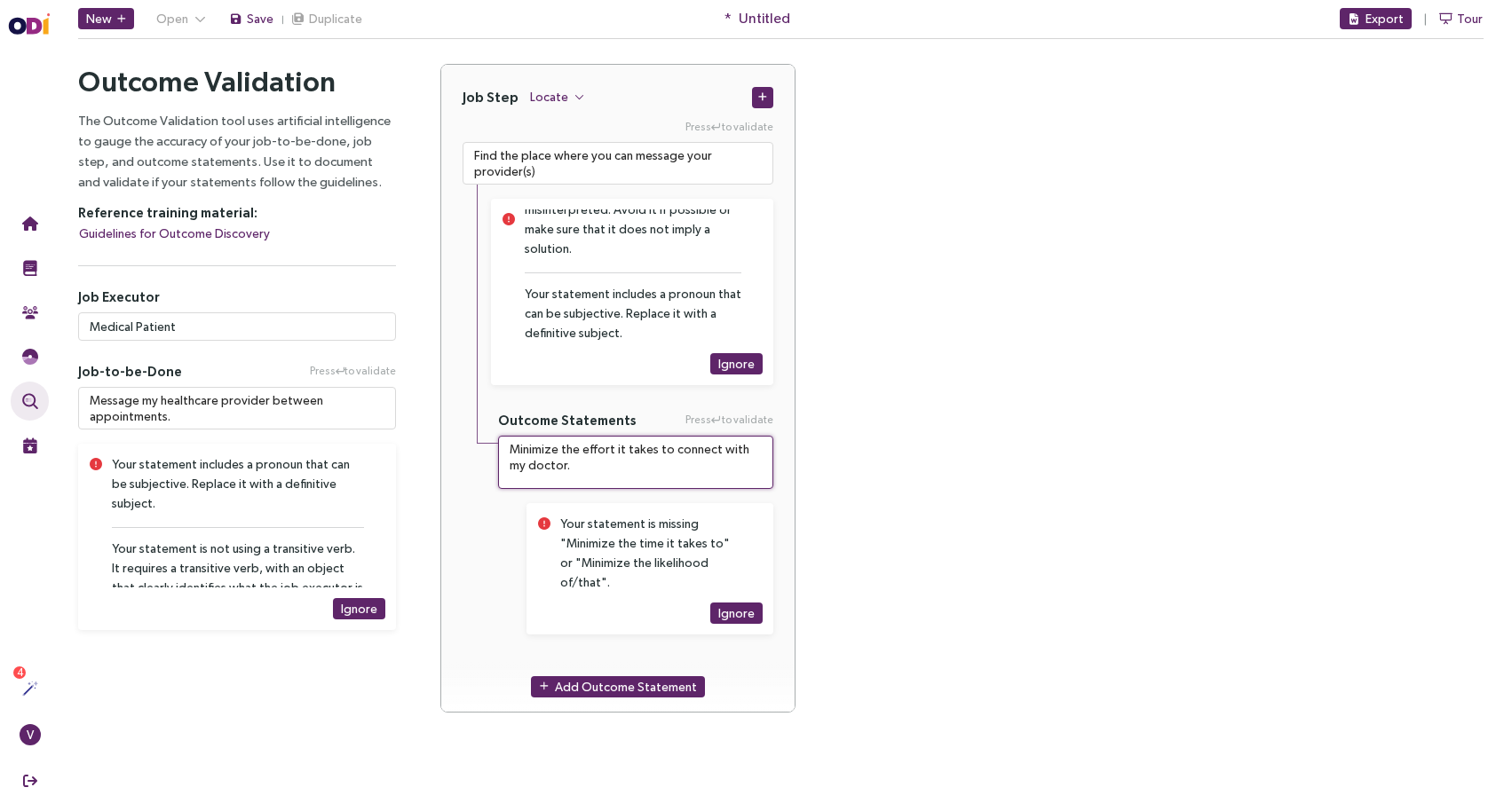
click at [630, 472] on textarea "Minimize the effort it takes to connect with my doctor." at bounding box center [636, 462] width 276 height 53
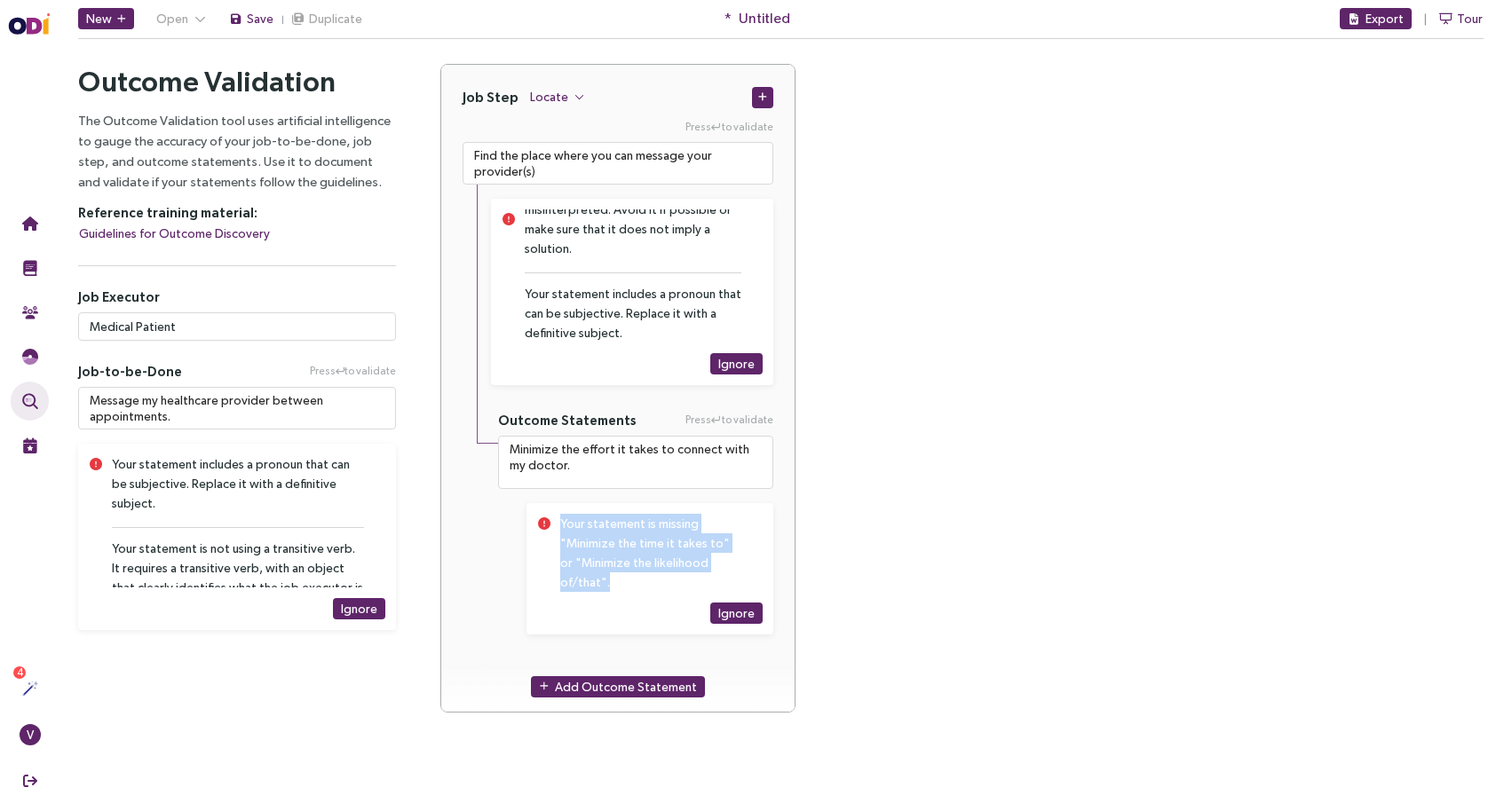
drag, startPoint x: 561, startPoint y: 525, endPoint x: 698, endPoint y: 644, distance: 181.5
click at [698, 635] on div "Your statement is missing "Minimize the time it takes to" or "Minimize the like…" at bounding box center [649, 569] width 247 height 131
copy div "Your statement is missing "Minimize the time it takes to" or "Minimize the like…"
click at [702, 522] on div "Your statement is missing "Minimize the time it takes to" or "Minimize the like…" at bounding box center [650, 553] width 181 height 78
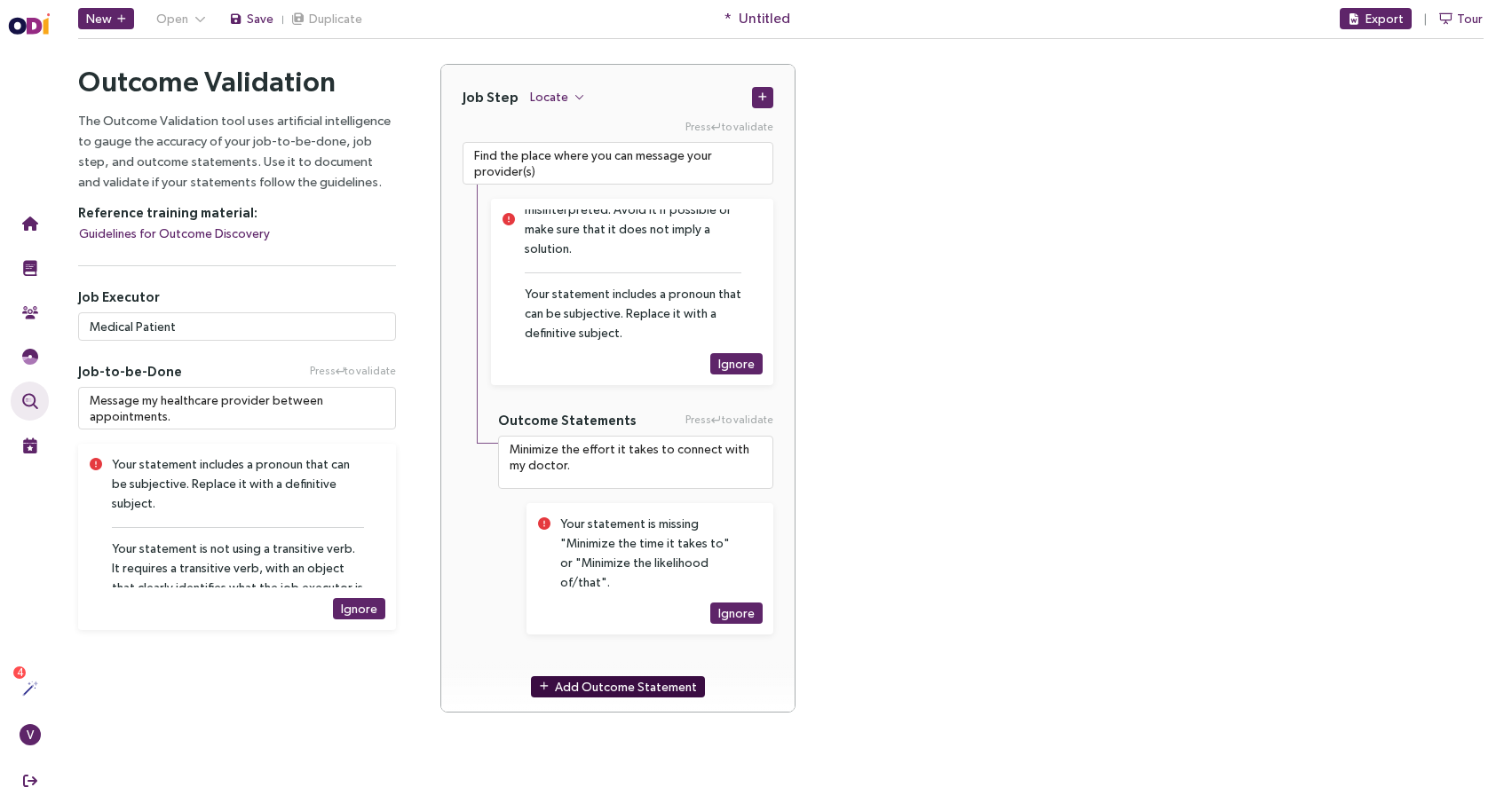
click at [620, 683] on span "Add Outcome Statement" at bounding box center [626, 686] width 142 height 19
type textarea "**********"
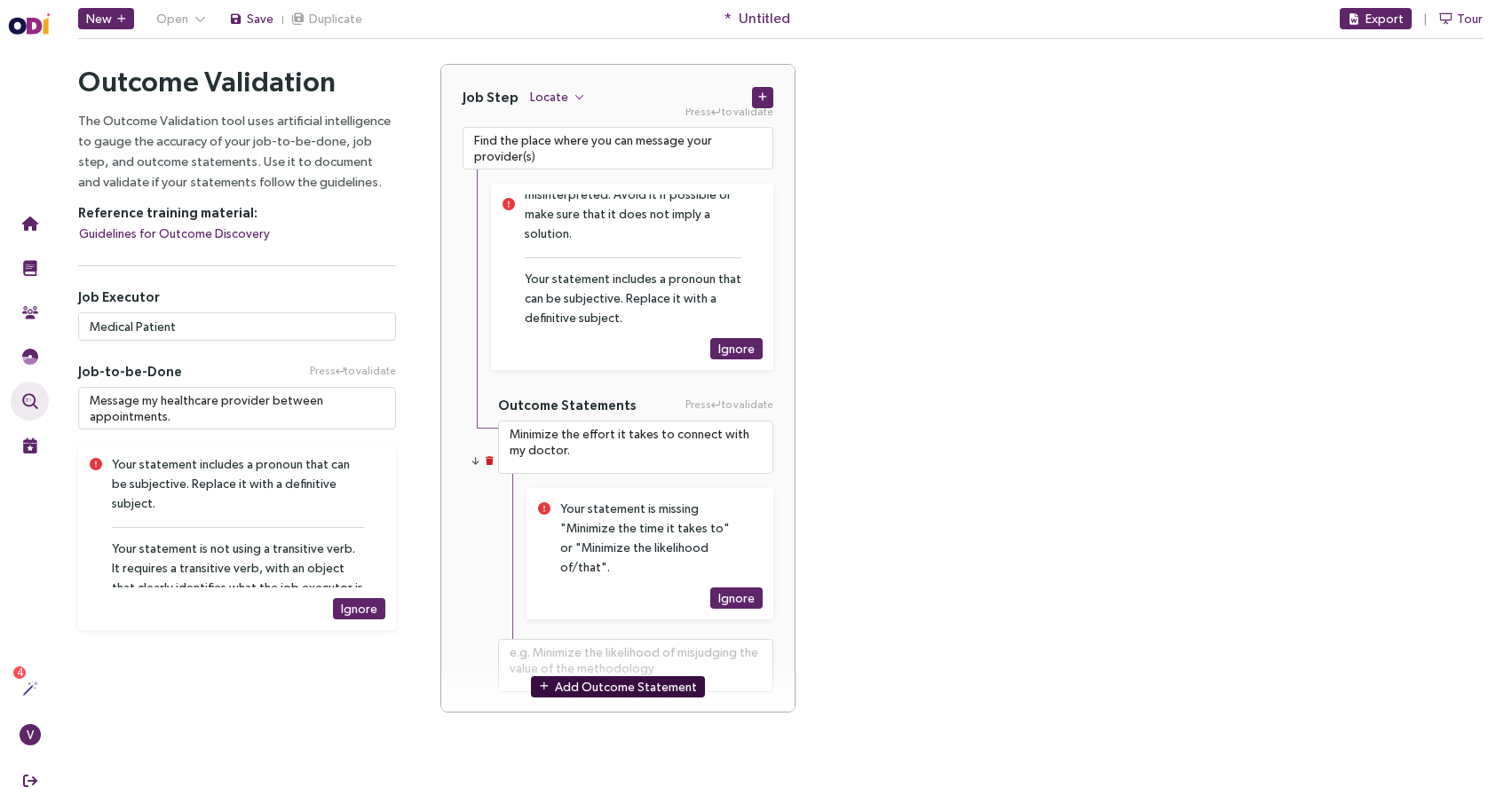
scroll to position [0, 0]
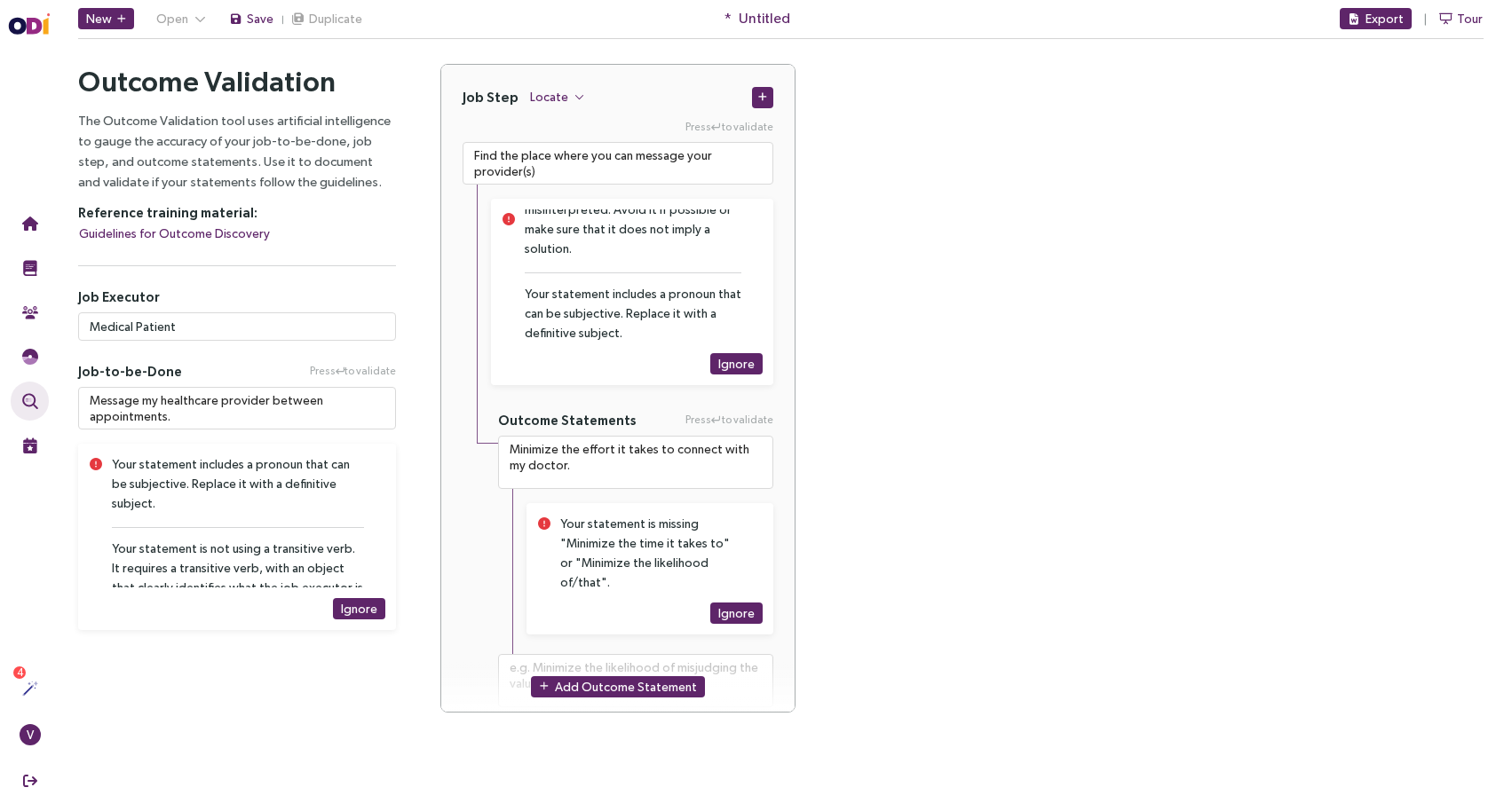
click at [757, 20] on span "Untitled" at bounding box center [764, 18] width 51 height 22
click at [248, 21] on span "Save" at bounding box center [260, 18] width 27 height 19
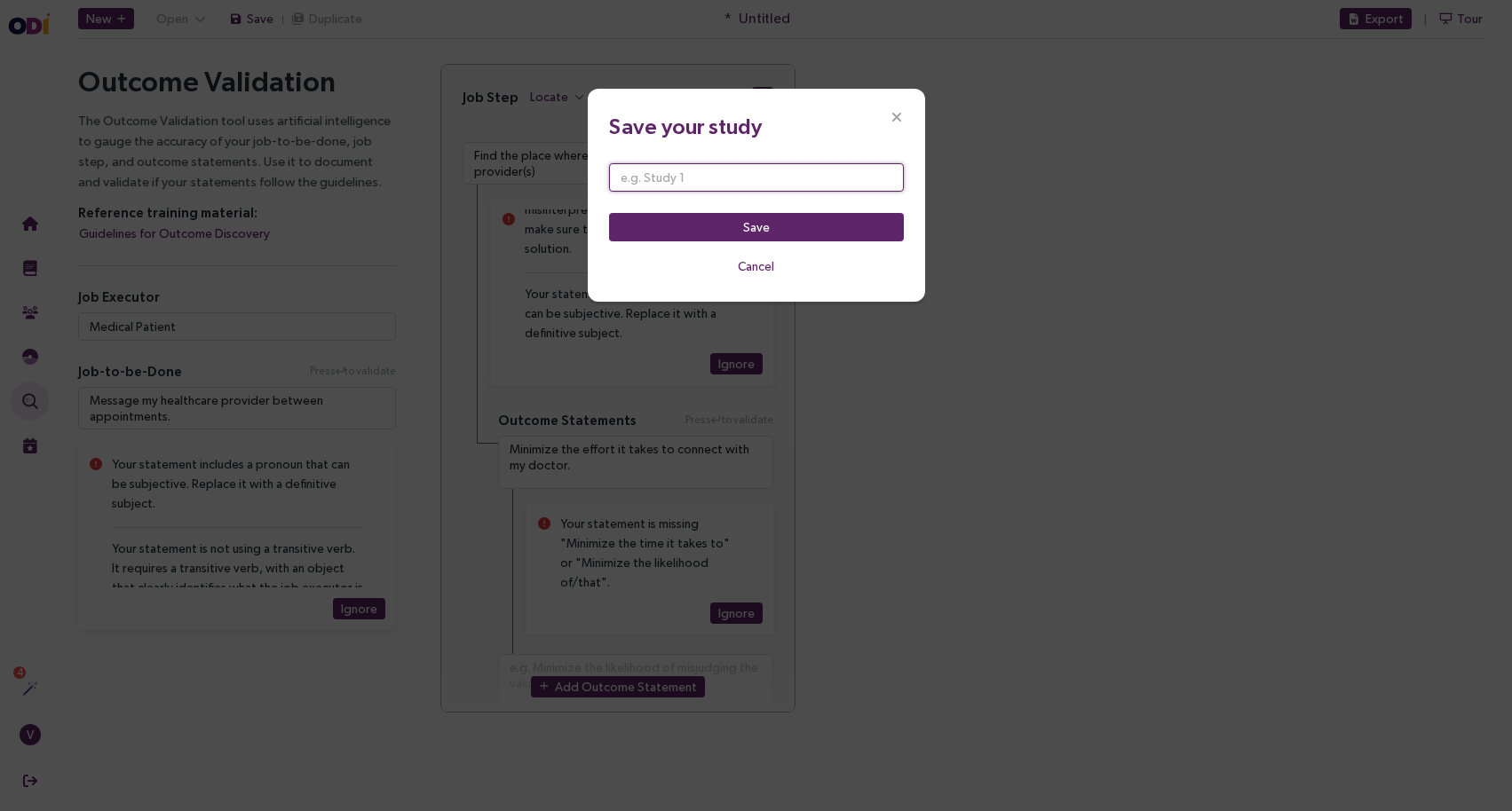
click at [729, 189] on input "text" at bounding box center [756, 177] width 295 height 28
click at [903, 121] on icon "Close" at bounding box center [896, 118] width 16 height 16
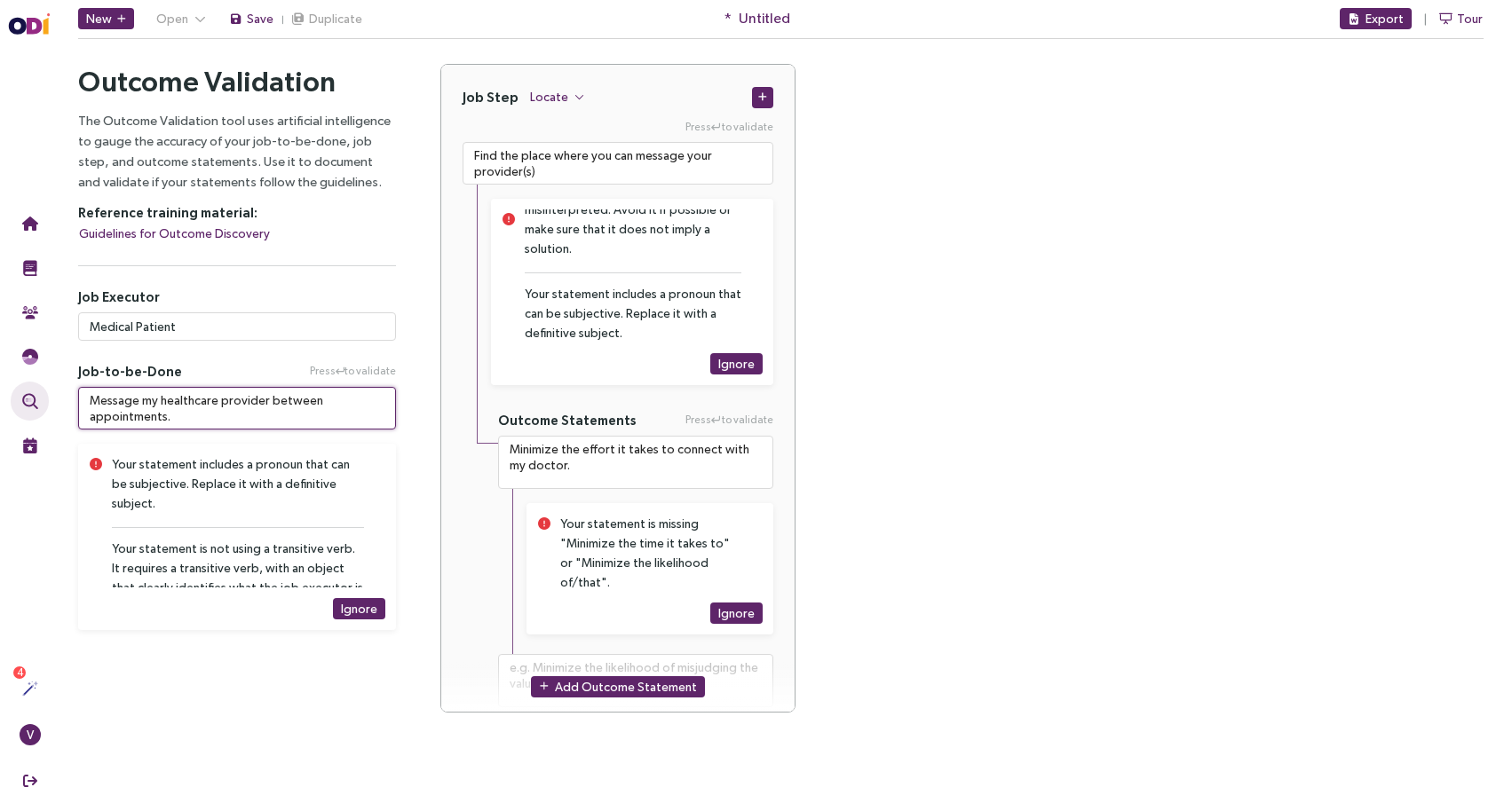
click at [186, 417] on textarea "Message my healthcare provider between appointments." at bounding box center [237, 408] width 318 height 42
click at [178, 414] on textarea "Message my healthcare provider between appointments." at bounding box center [237, 408] width 318 height 42
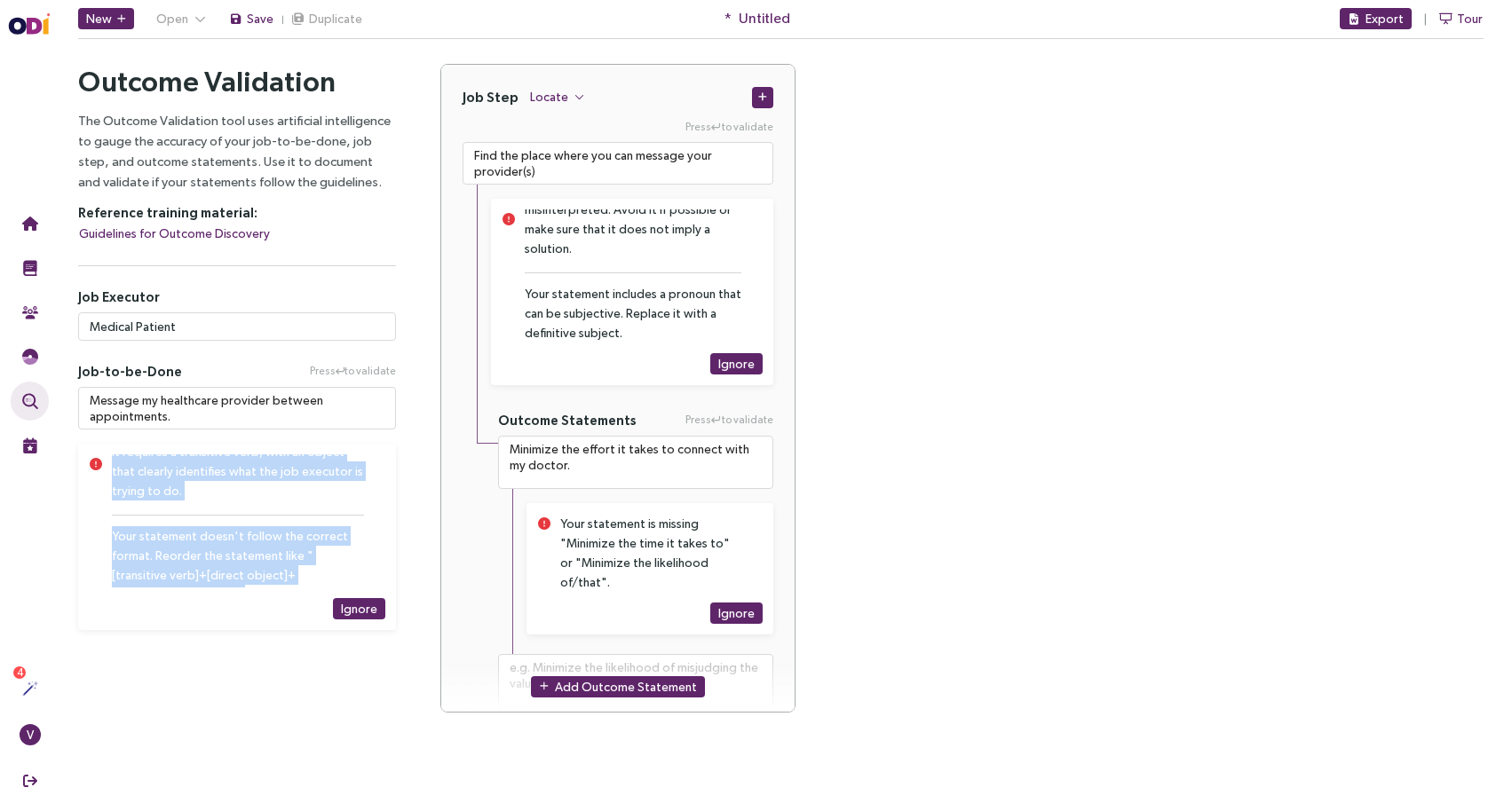
scroll to position [146, 0]
drag, startPoint x: 113, startPoint y: 464, endPoint x: 344, endPoint y: 625, distance: 281.6
click at [344, 625] on div "Your statement includes a pronoun that can be subjective. Replace it with a def…" at bounding box center [237, 536] width 318 height 186
copy div "Your statement includes a pronoun that can be subjective. Replace it with a def…"
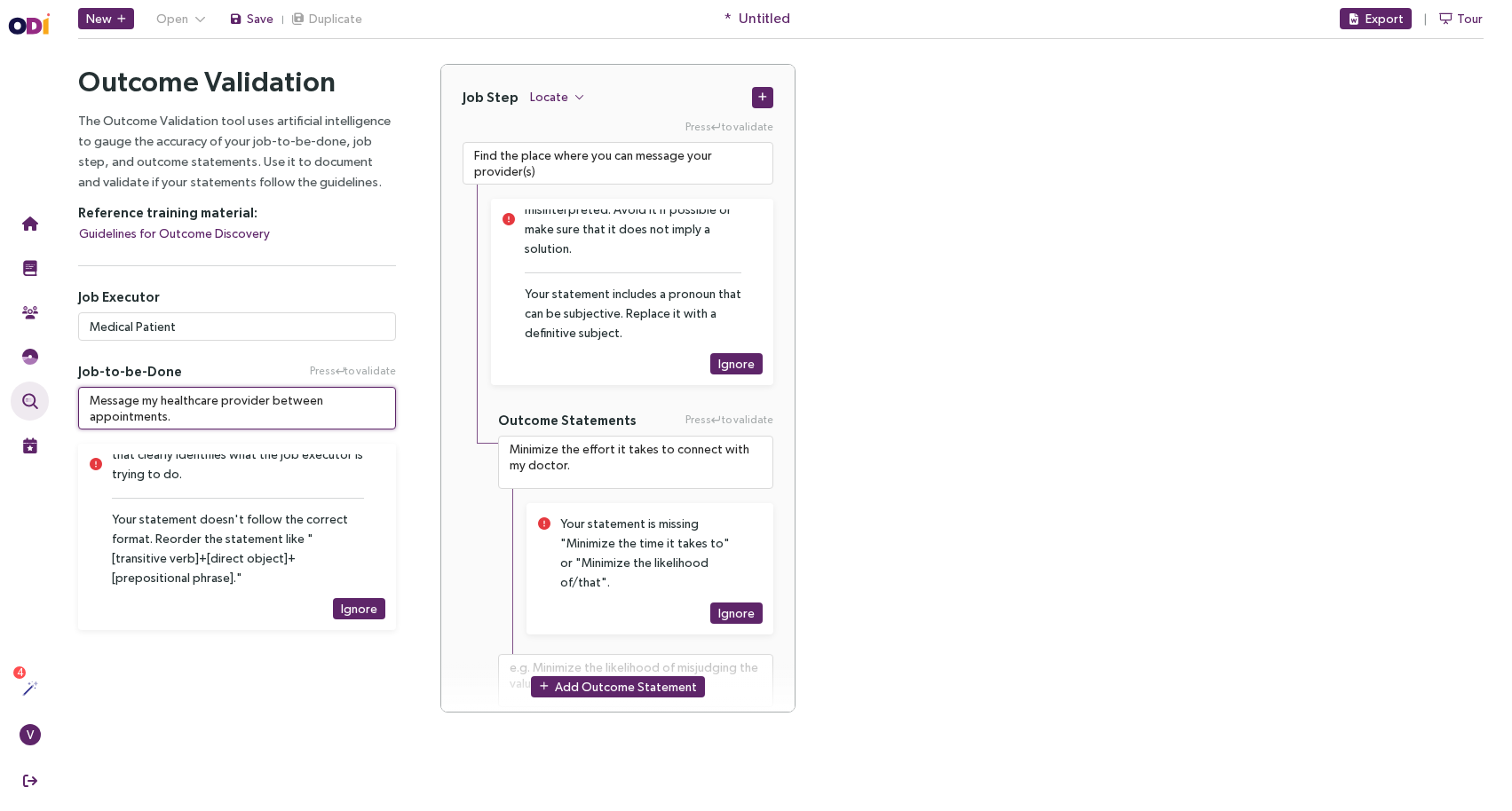
click at [304, 396] on textarea "Message my healthcare provider between appointments." at bounding box center [237, 408] width 318 height 42
click at [756, 20] on span "Untitled" at bounding box center [764, 18] width 51 height 22
click at [243, 18] on button "Save" at bounding box center [251, 18] width 46 height 21
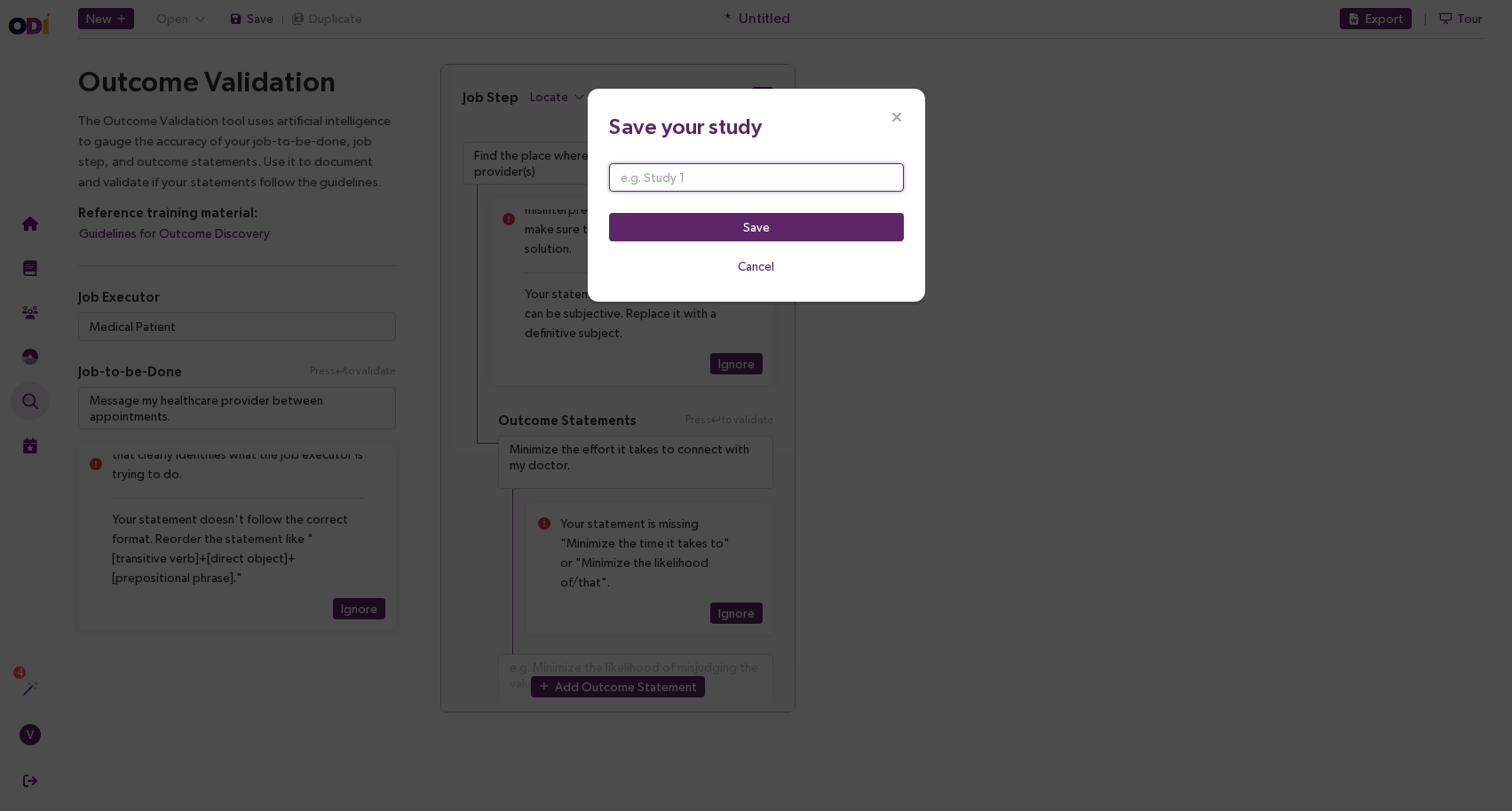
click at [718, 190] on input "text" at bounding box center [756, 177] width 295 height 28
paste input "Message my healthcare provider between appointments."
type input "Message my healthcare provider between appointments"
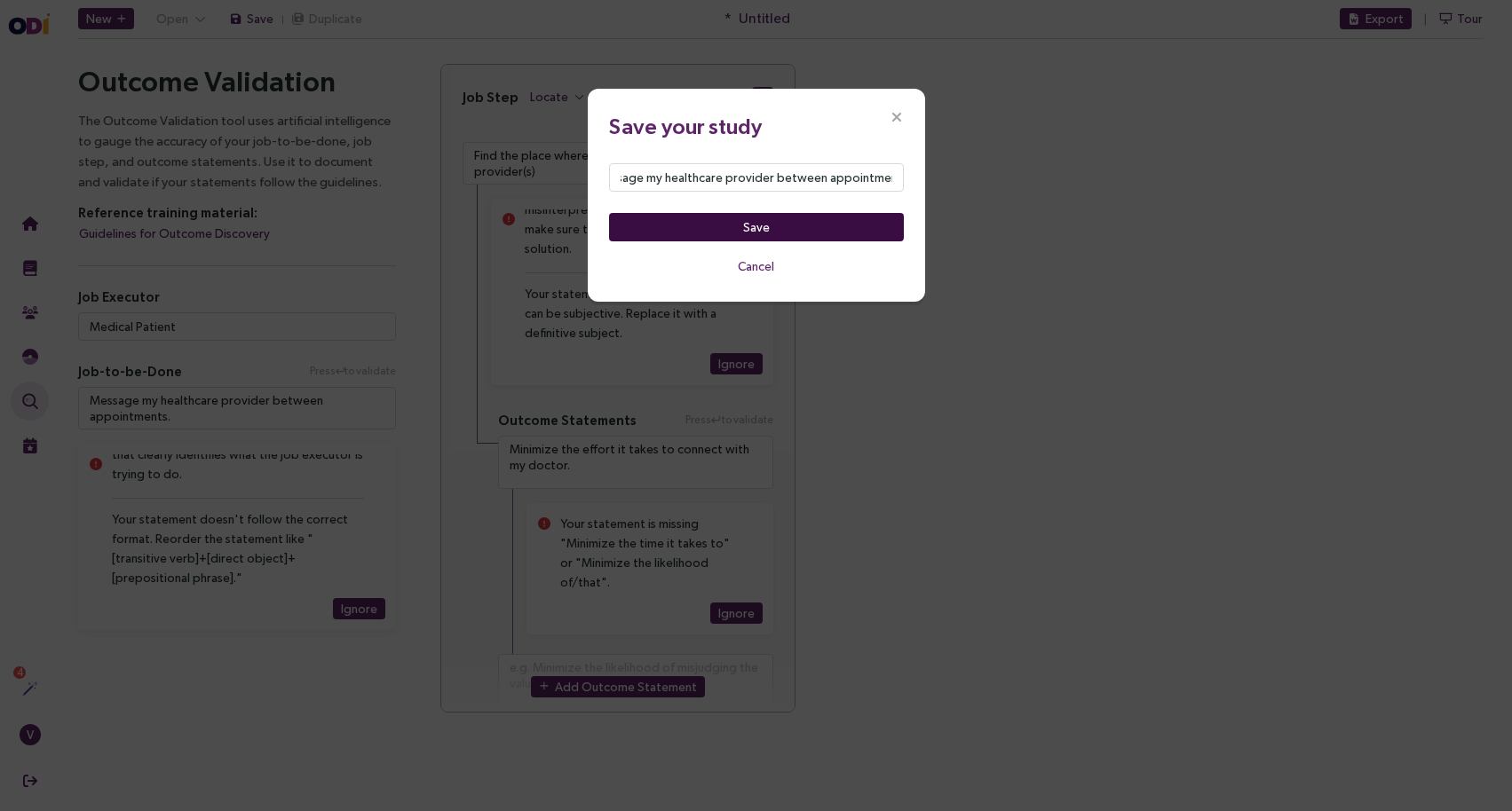
click at [731, 232] on button "Save" at bounding box center [756, 227] width 295 height 28
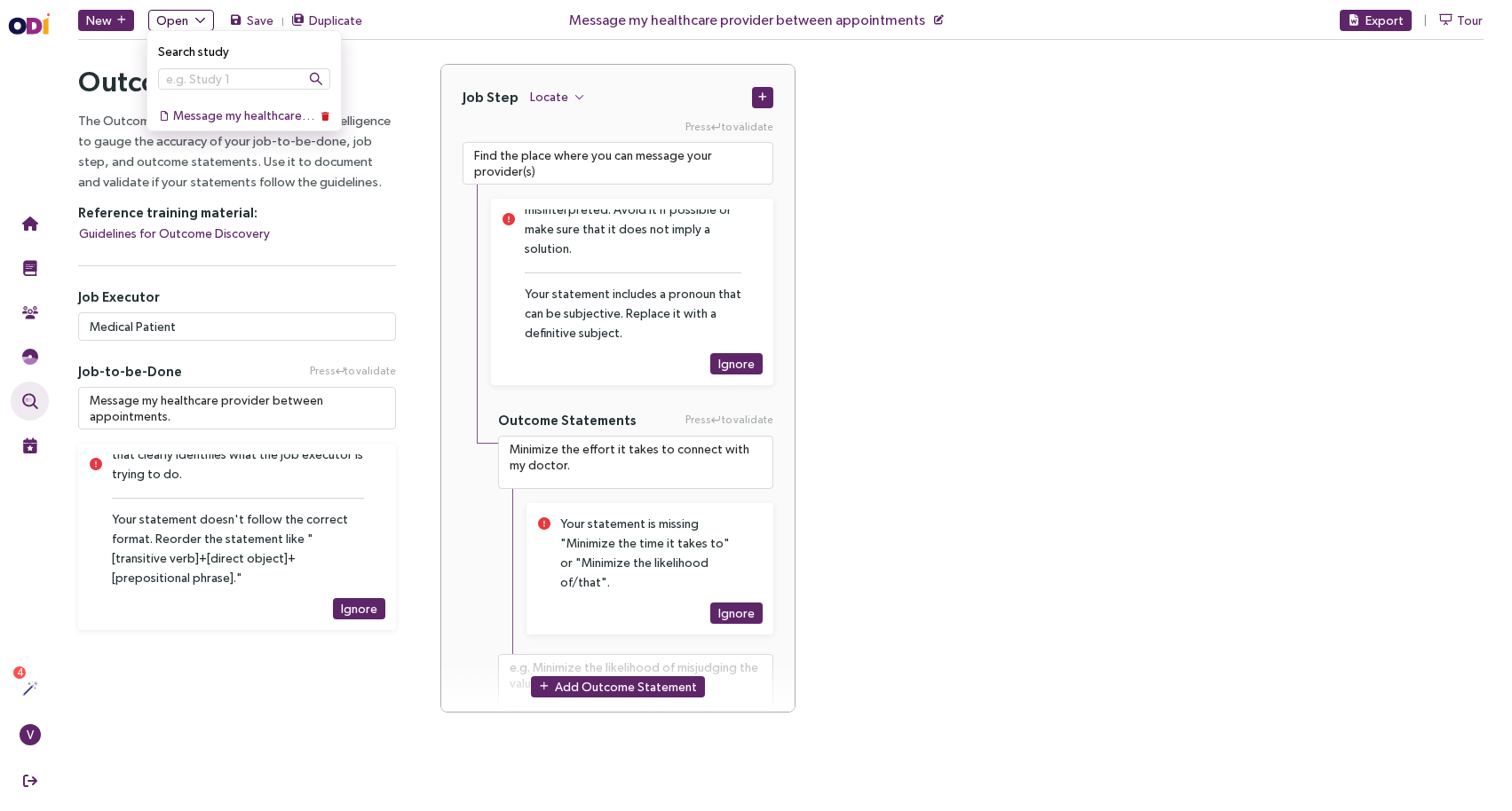
click at [201, 18] on icon "button" at bounding box center [200, 19] width 12 height 12
click at [67, 122] on div "Outcome Validation The Outcome Validation tool uses artificial intelligence to …" at bounding box center [237, 400] width 362 height 670
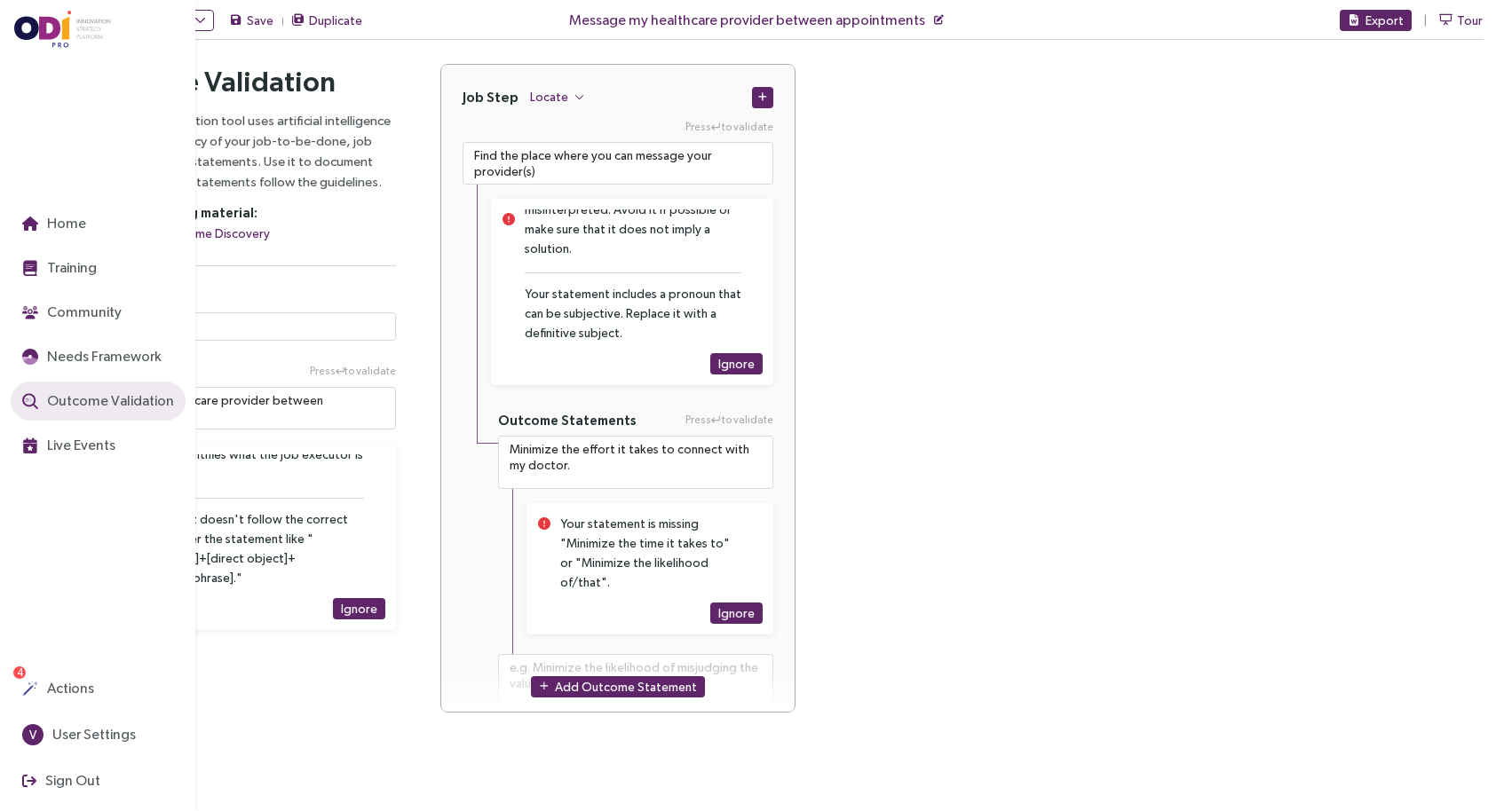
click at [69, 409] on span "Outcome Validation" at bounding box center [108, 400] width 130 height 22
click at [62, 306] on span "Community" at bounding box center [82, 312] width 78 height 22
click at [84, 216] on span "Home" at bounding box center [64, 223] width 42 height 22
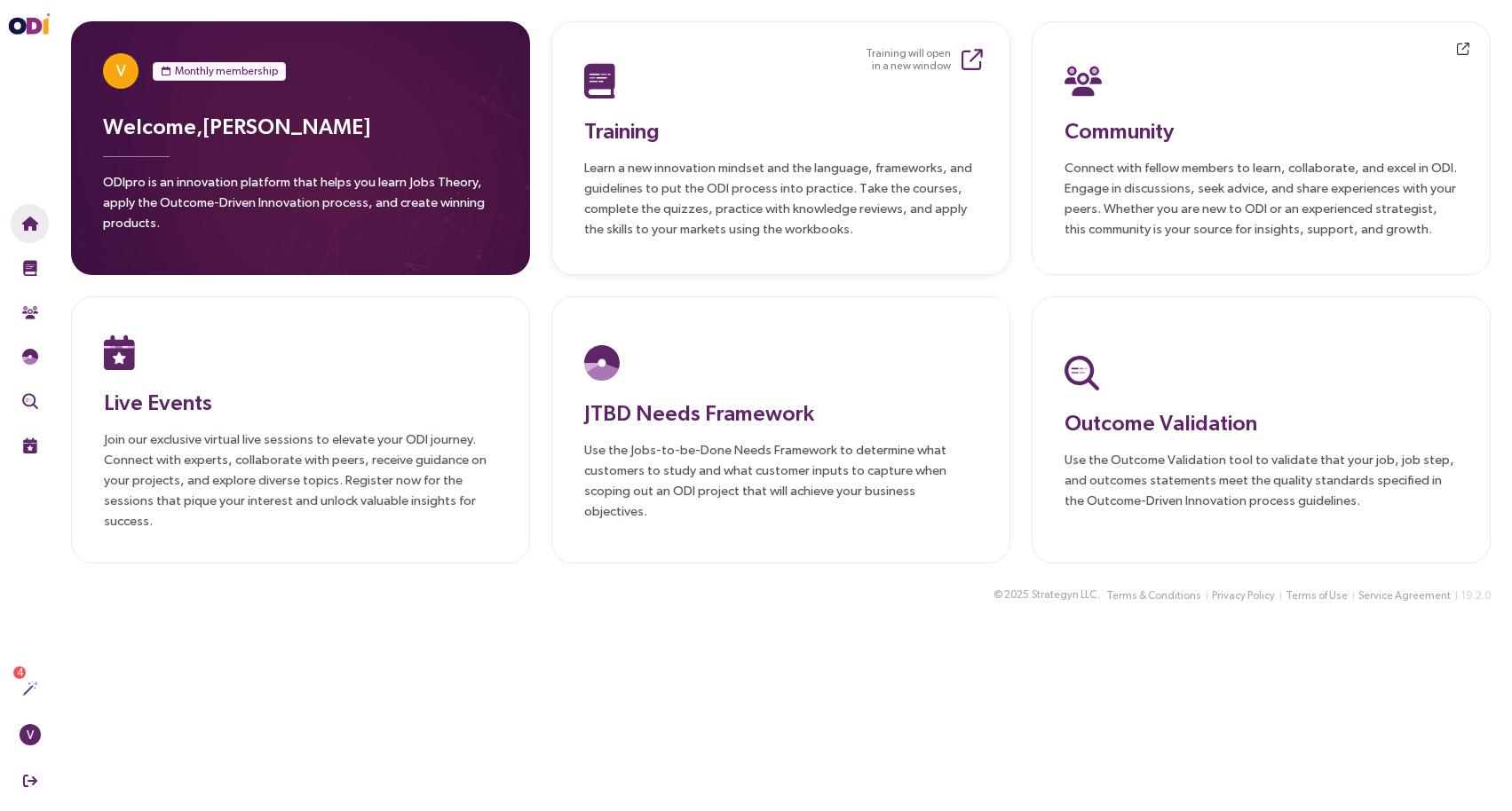
click at [664, 170] on p "Learn a new innovation mindset and the language, frameworks, and guidelines to …" at bounding box center [781, 197] width 393 height 82
click at [471, 397] on h3 "Live Events" at bounding box center [300, 401] width 393 height 32
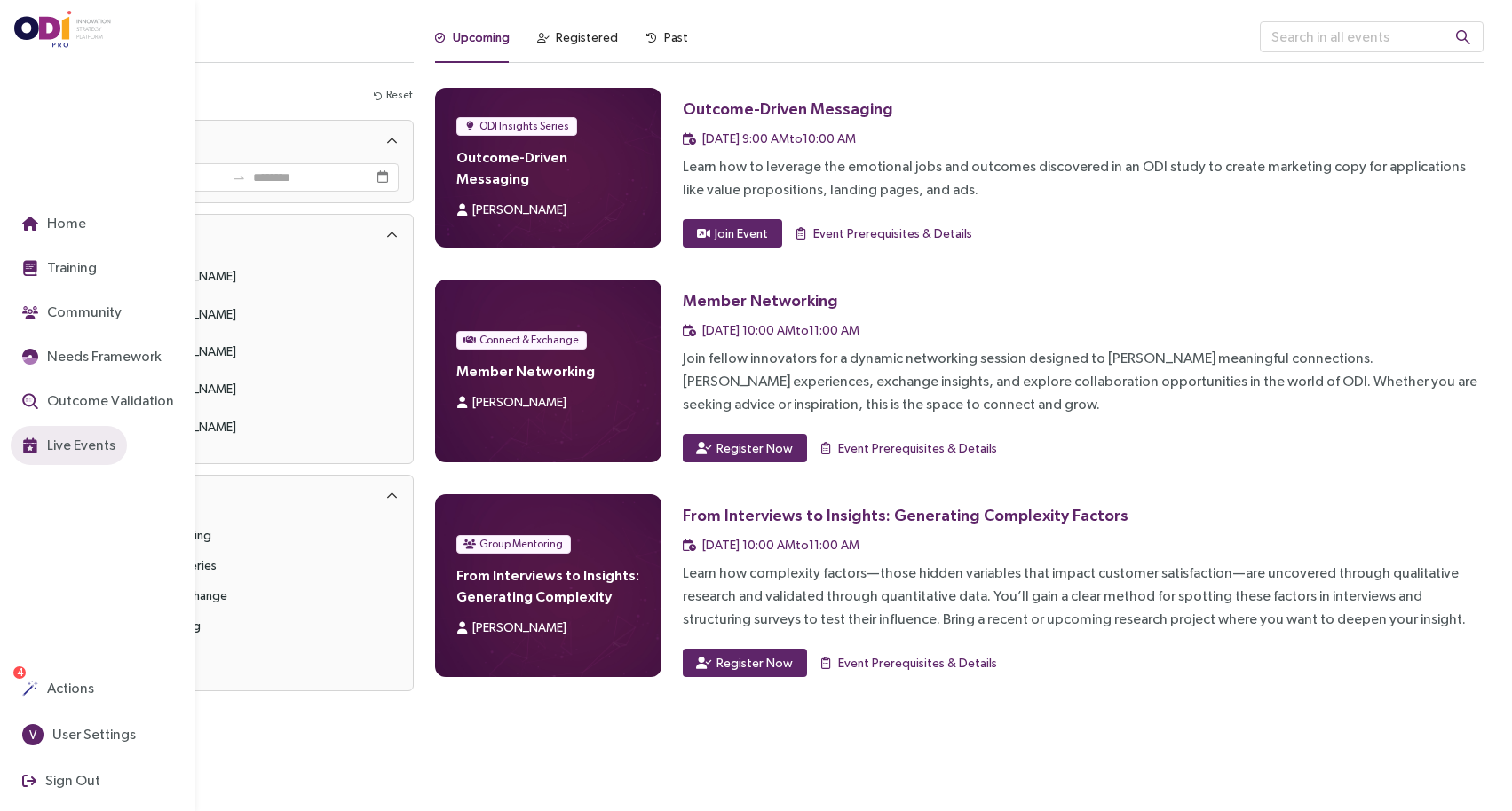
click at [43, 26] on img at bounding box center [62, 29] width 97 height 38
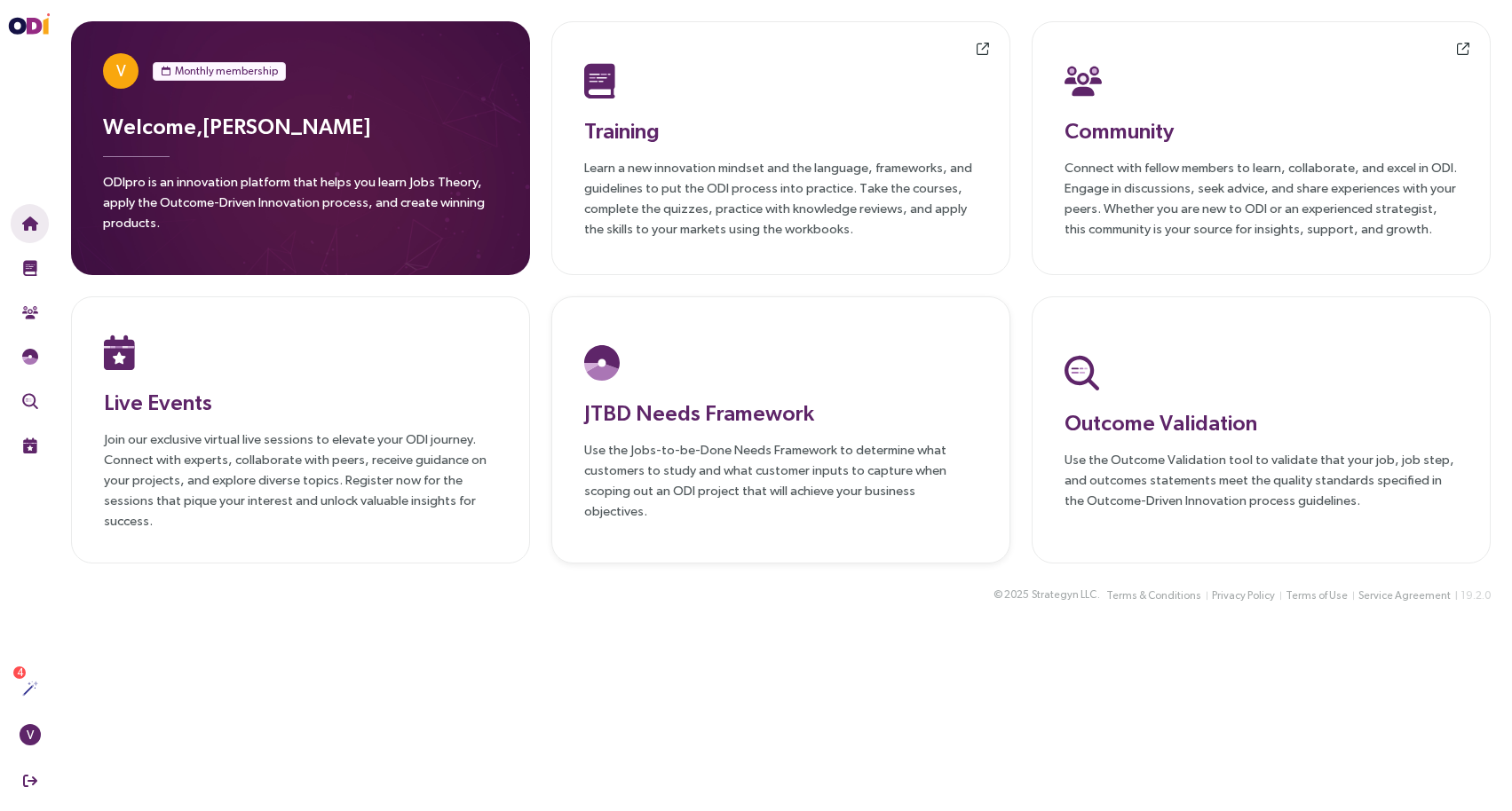
click at [637, 377] on div at bounding box center [781, 363] width 393 height 46
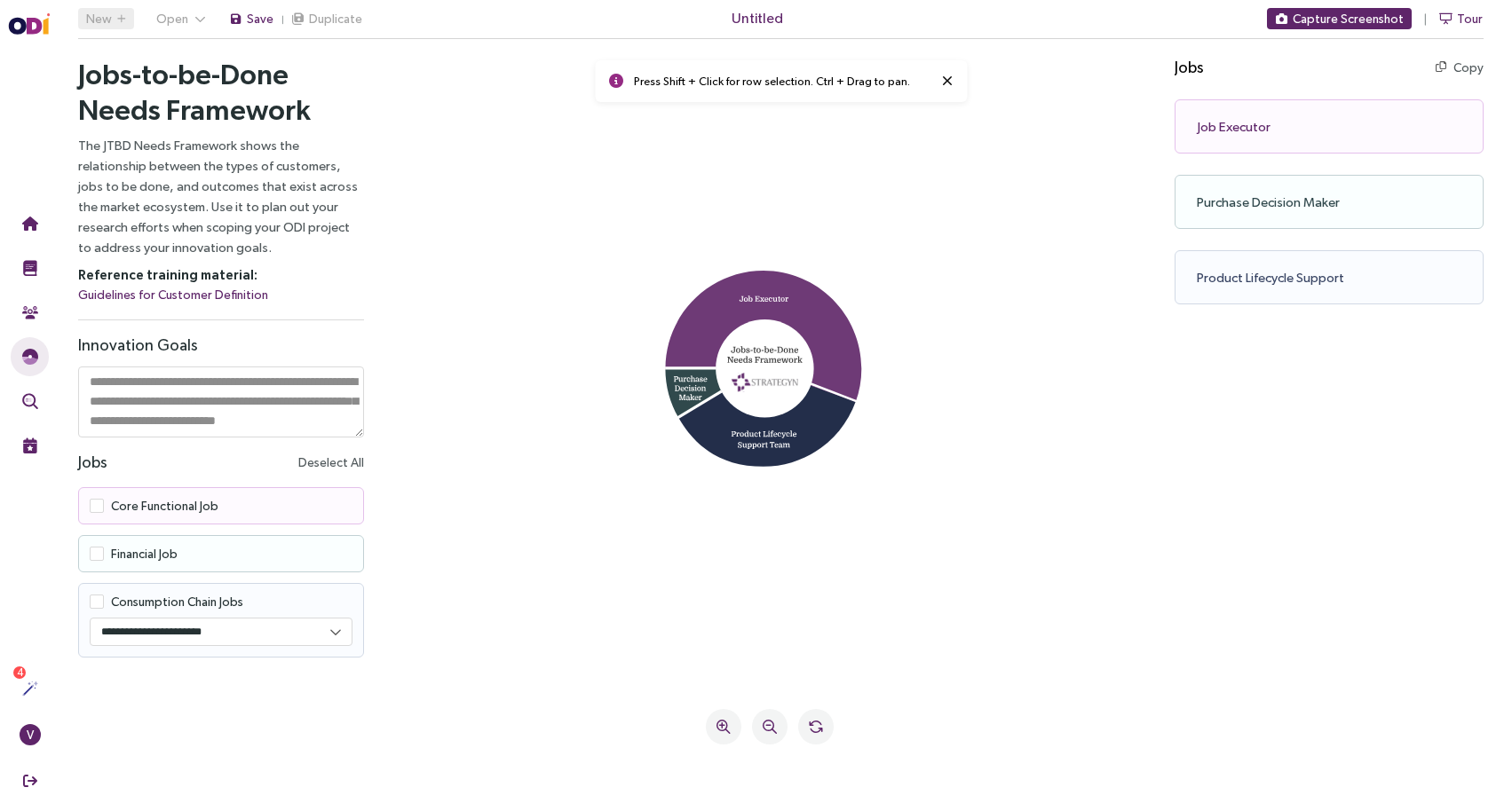
click at [733, 303] on icon at bounding box center [764, 336] width 197 height 131
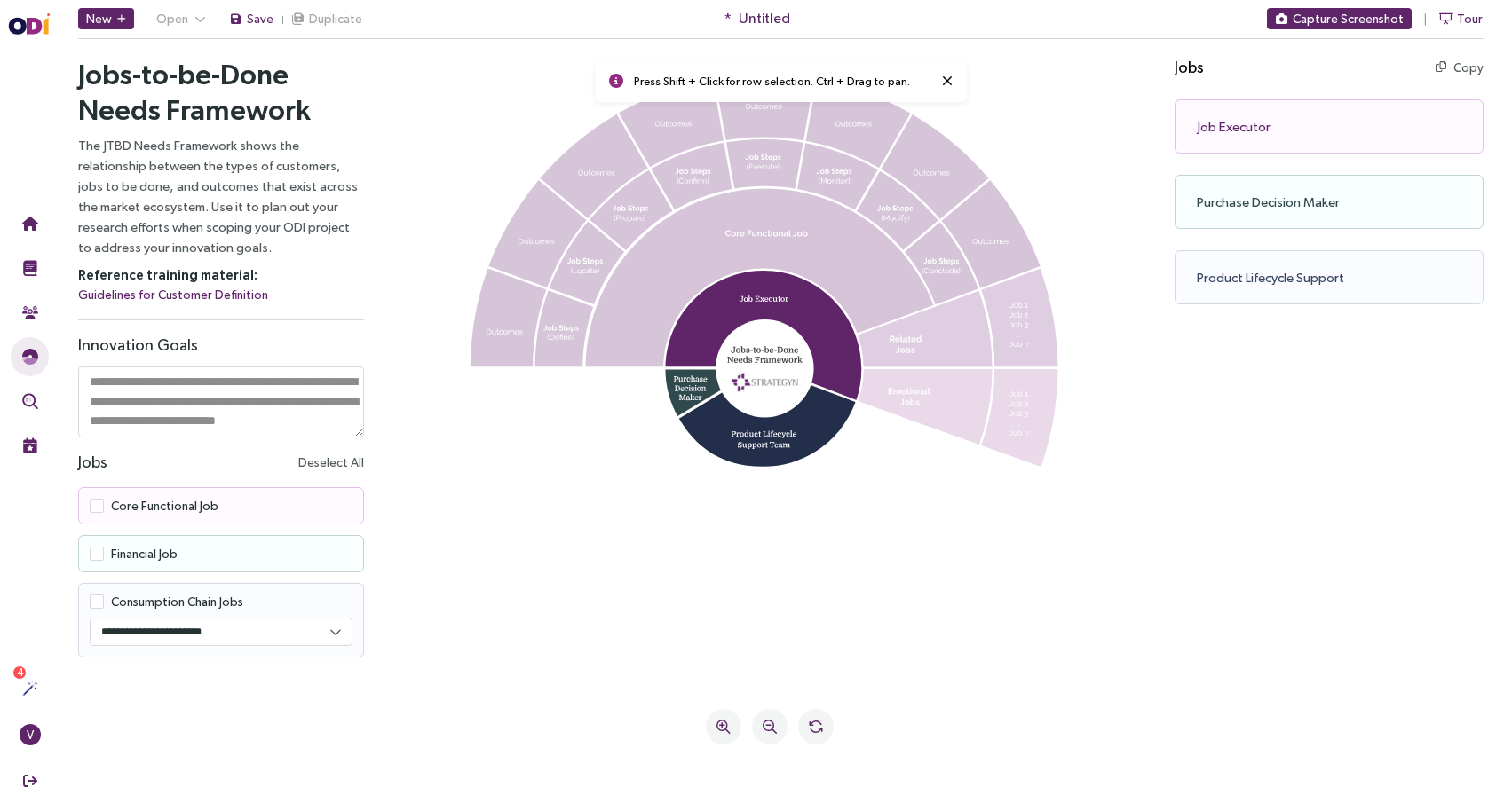
click at [945, 82] on icon at bounding box center [947, 80] width 11 height 14
click at [815, 205] on icon at bounding box center [760, 278] width 348 height 178
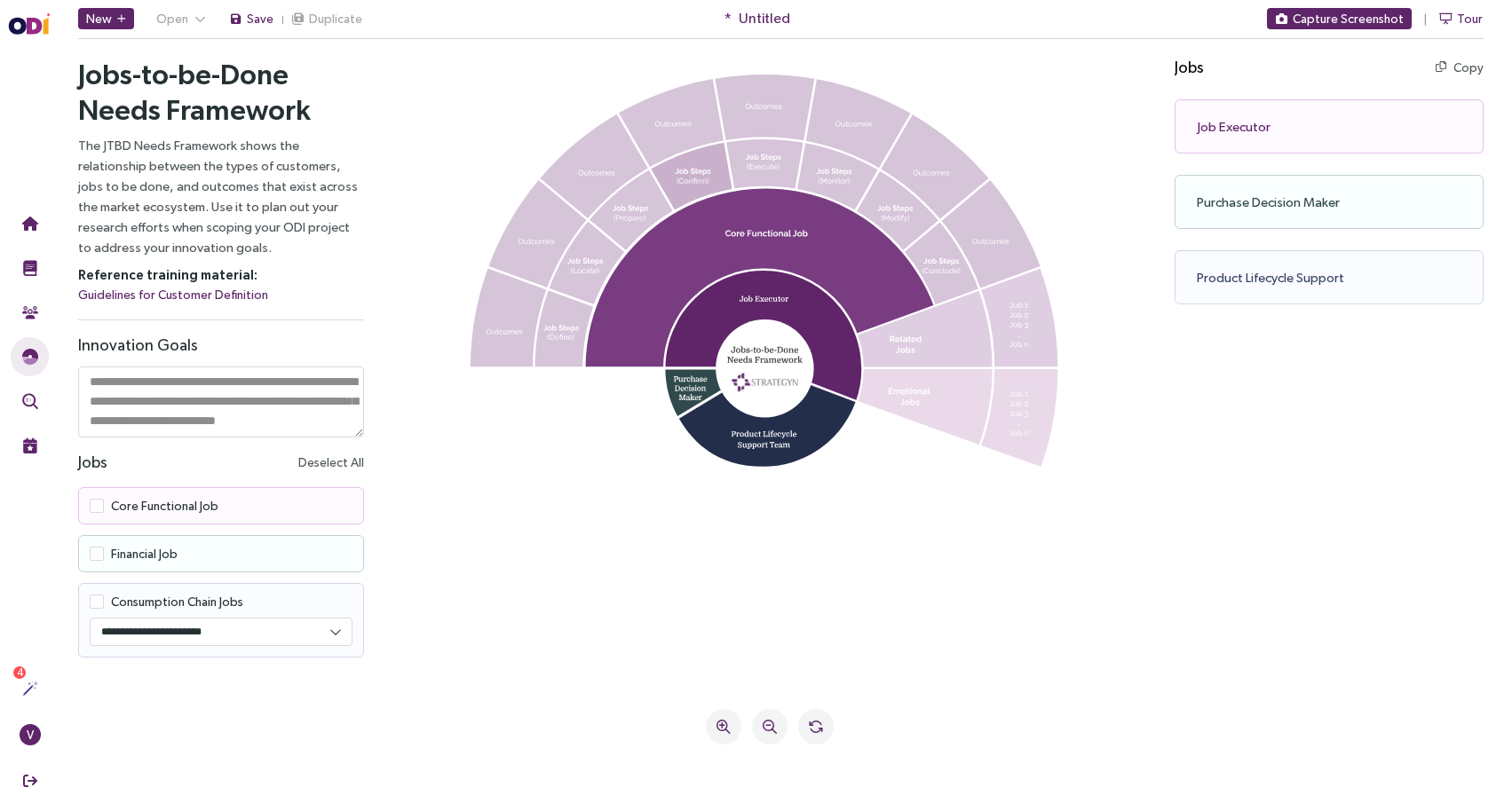
click at [718, 158] on icon at bounding box center [691, 176] width 82 height 68
click at [762, 106] on icon at bounding box center [764, 107] width 99 height 66
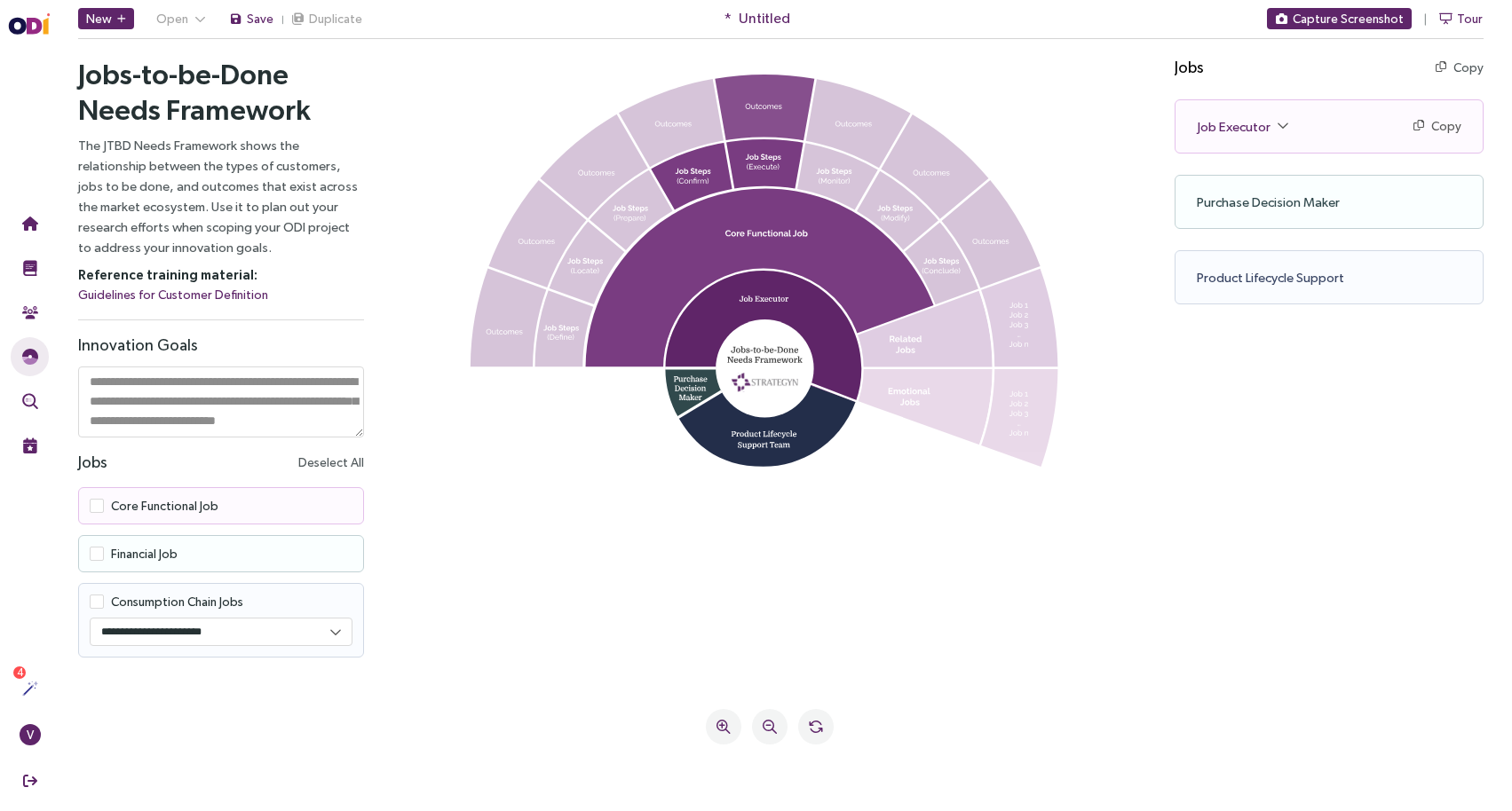
click at [742, 123] on icon at bounding box center [764, 107] width 99 height 66
click at [677, 119] on icon at bounding box center [671, 124] width 105 height 90
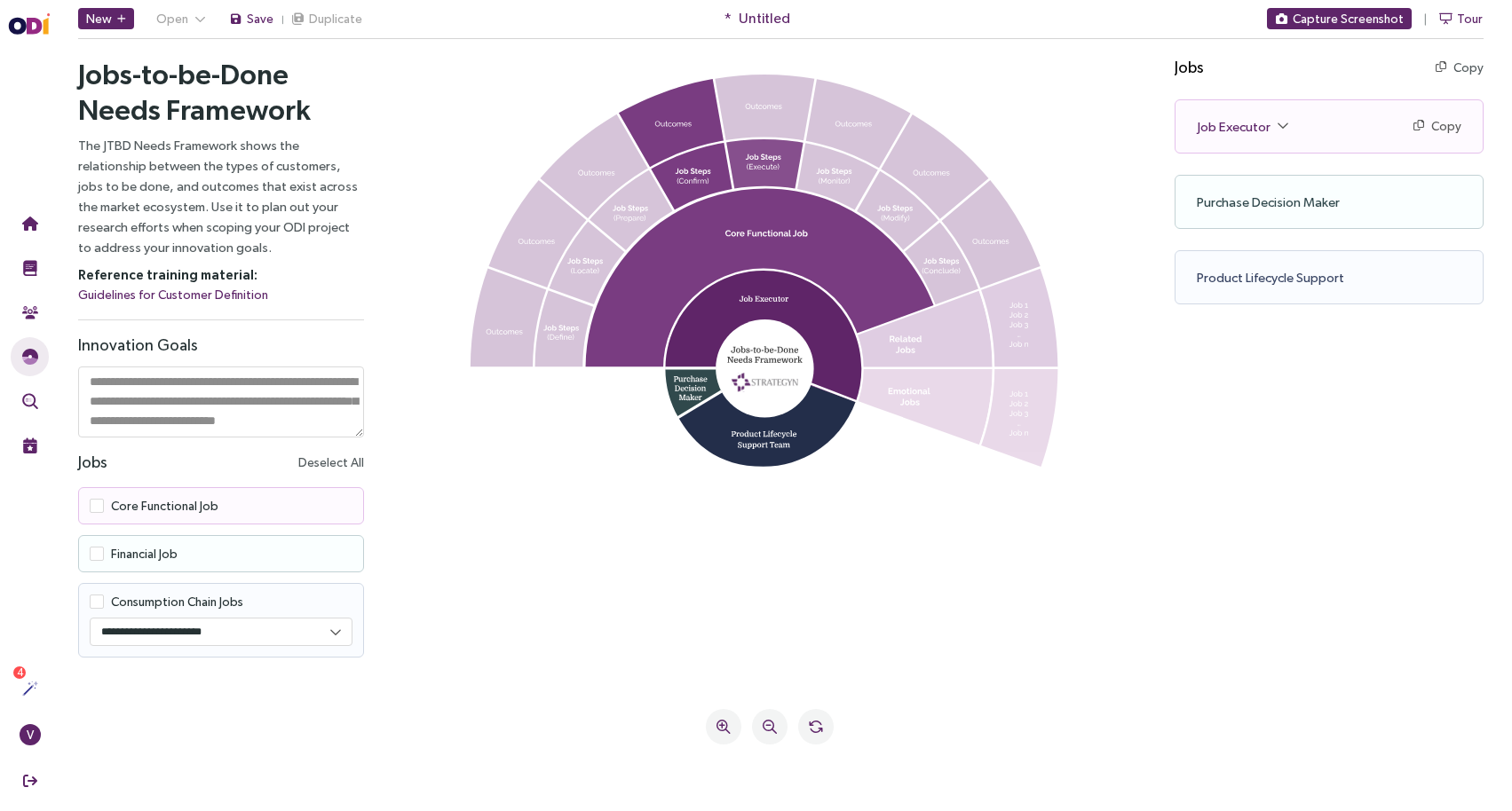
click at [759, 147] on icon at bounding box center [764, 163] width 77 height 51
click at [875, 197] on icon at bounding box center [898, 210] width 83 height 81
click at [955, 386] on icon at bounding box center [925, 407] width 136 height 75
